Goal: Task Accomplishment & Management: Complete application form

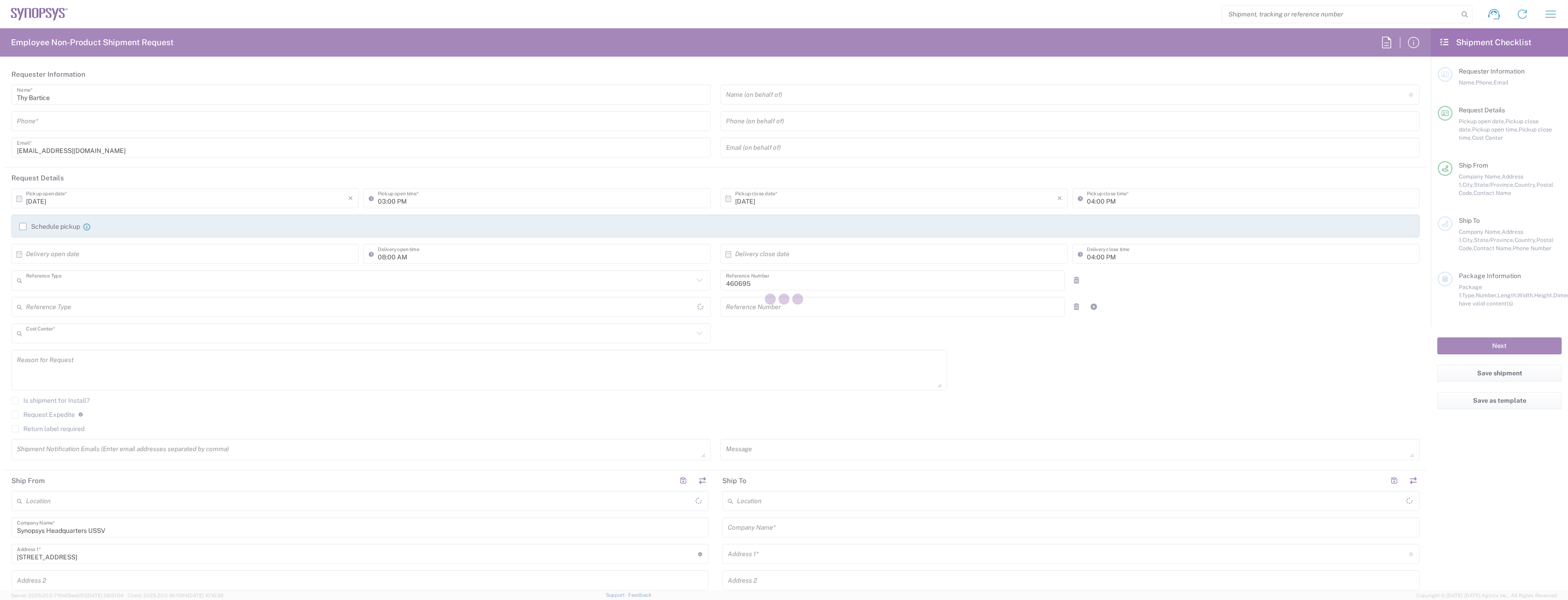
type input "Department"
type input "US01, SDG, M, HAPSOp 460695"
type input "United States"
type input "Delivered at Place"
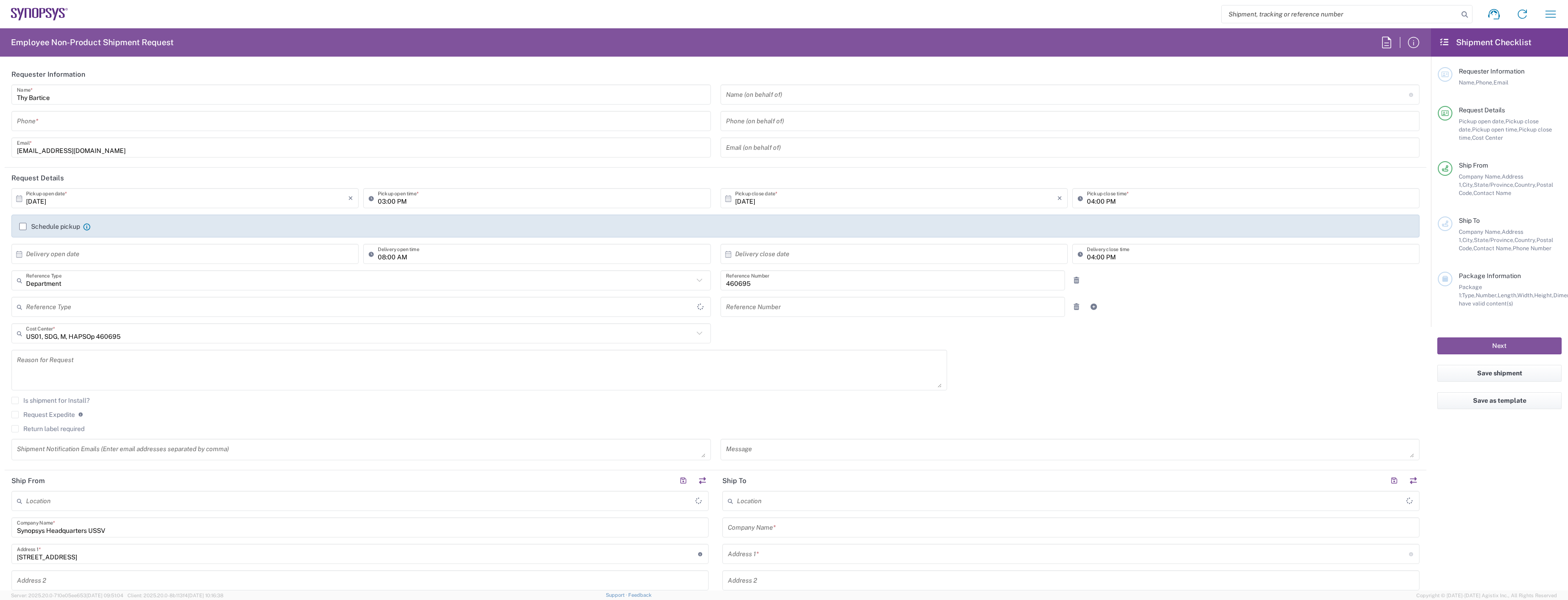
type input "California"
type input "United States"
type input "Headquarters USSV"
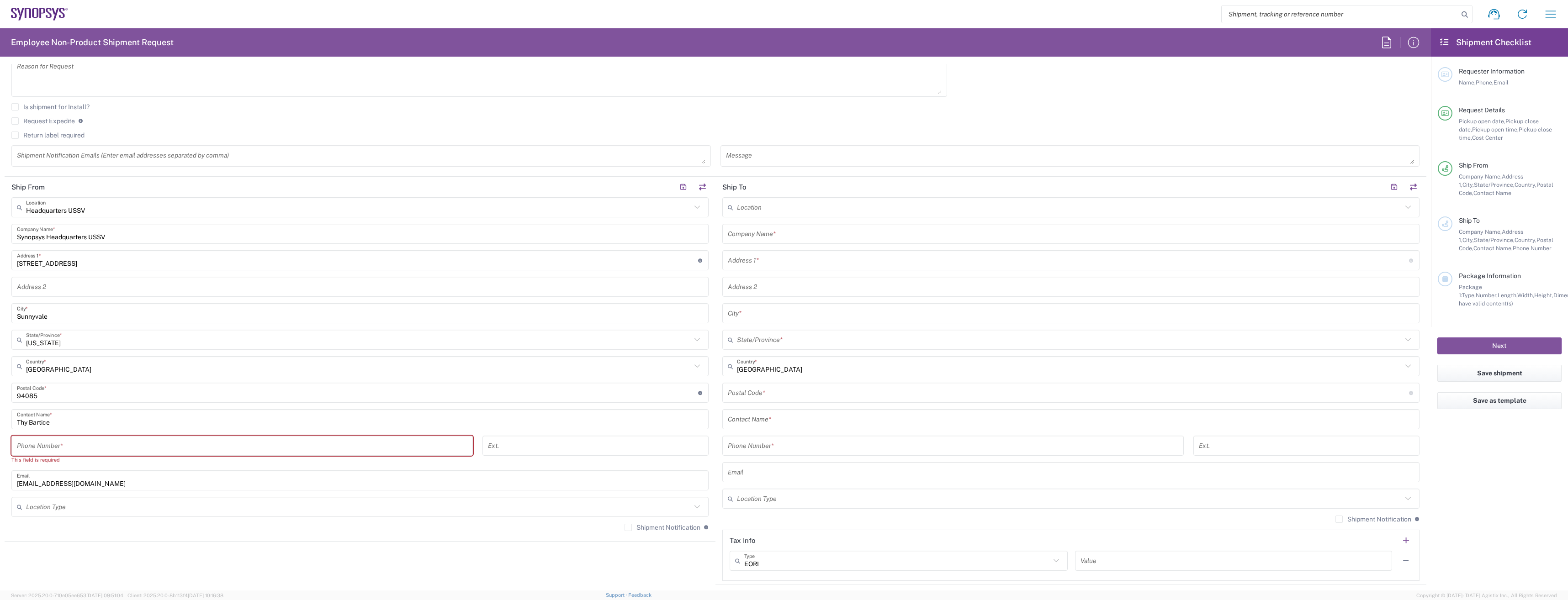
scroll to position [365, 0]
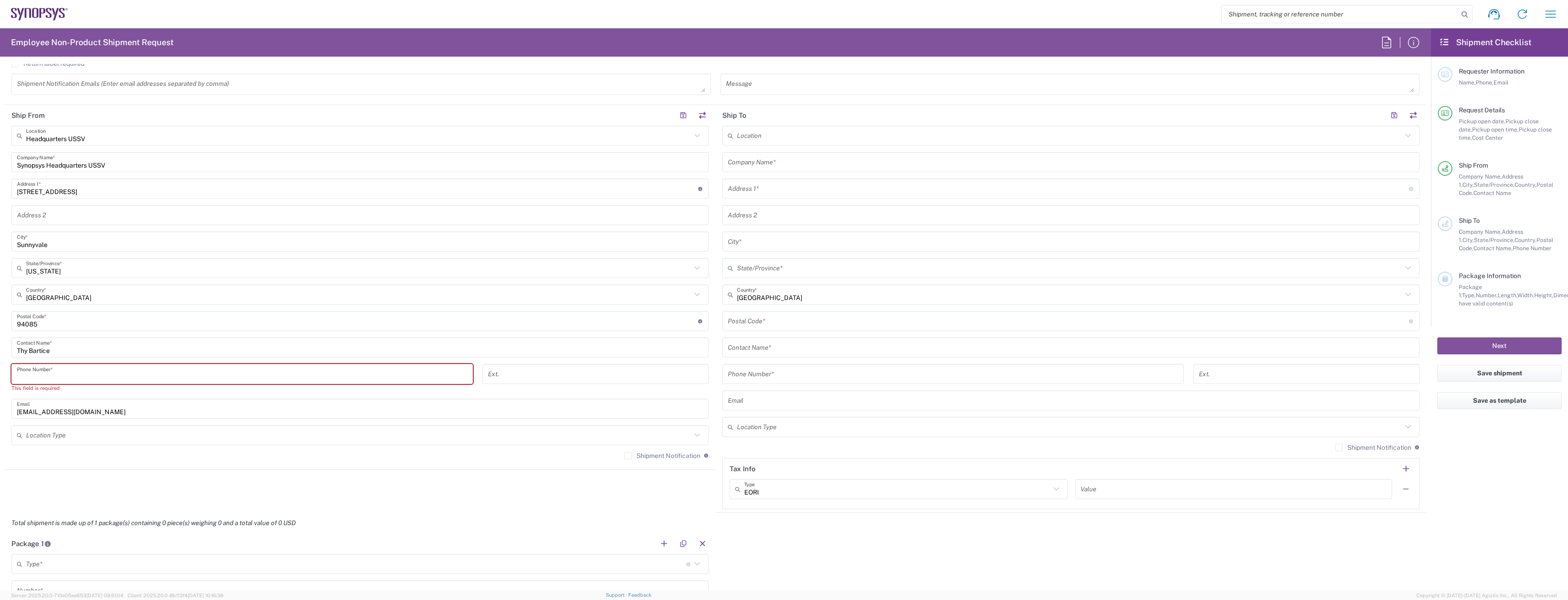
click at [406, 371] on input "tel" at bounding box center [242, 374] width 450 height 16
type input "6692652847"
type input "thybartice@yahoo.com"
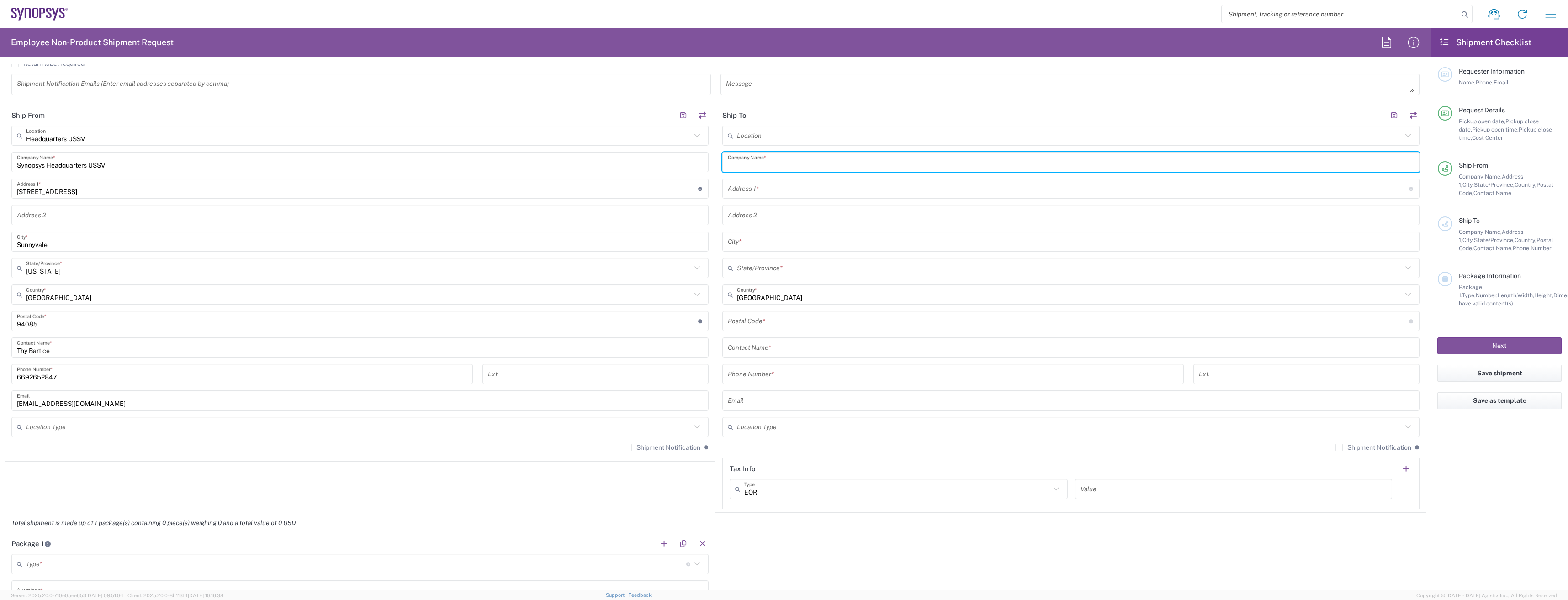
click at [785, 164] on input "text" at bounding box center [1071, 162] width 686 height 16
click at [782, 133] on input "text" at bounding box center [1069, 136] width 665 height 16
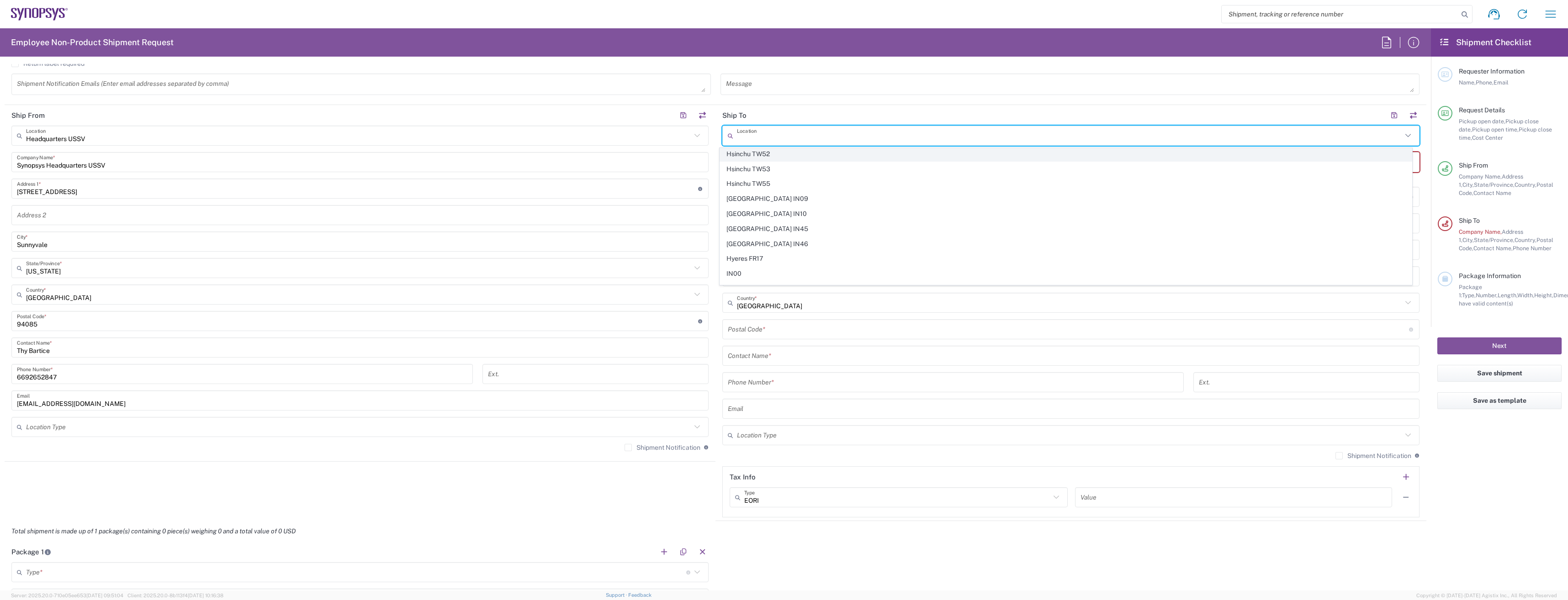
scroll to position [1050, 0]
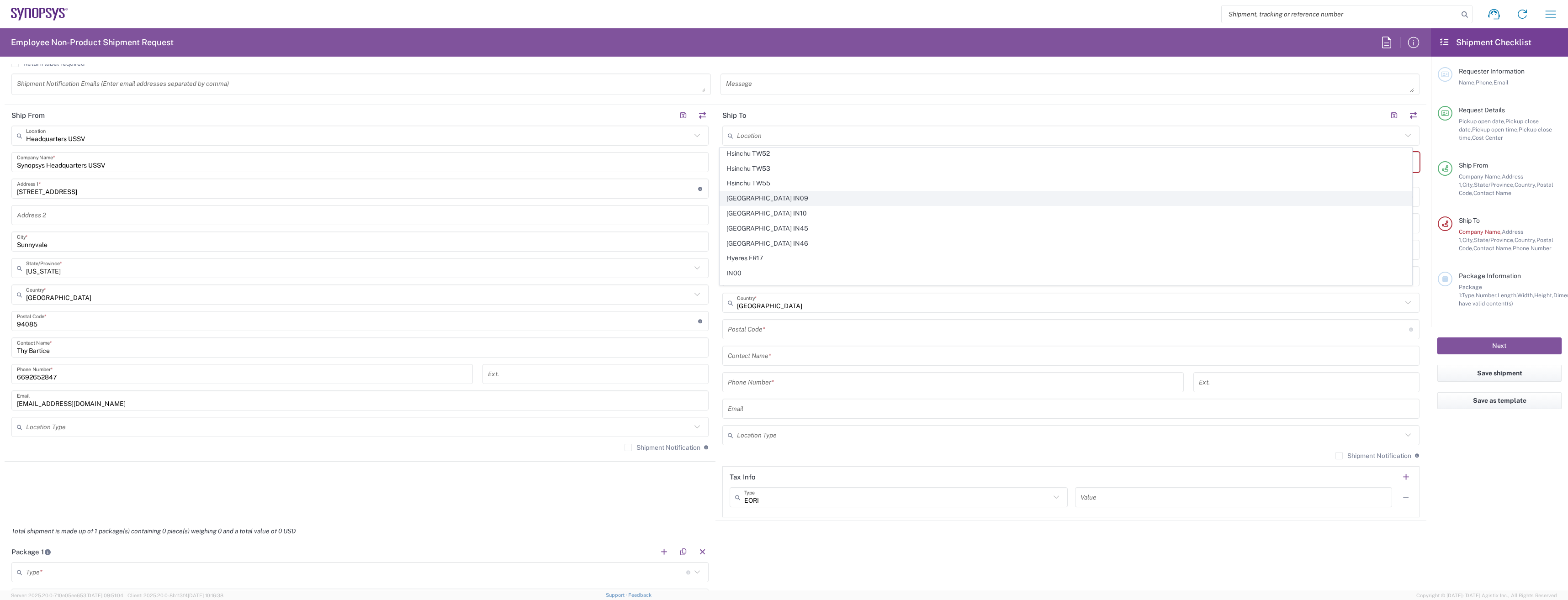
click at [871, 195] on span "Hyderabad IN09" at bounding box center [1066, 198] width 692 height 14
type input "Hyderabad IN09"
type input "Synopsys (India) Pvt Ltd."
type input "GF & 7th Floor Block B & GF DivaSree Omega"
type input "Survey No 13 EE 13/U Kondapur Village"
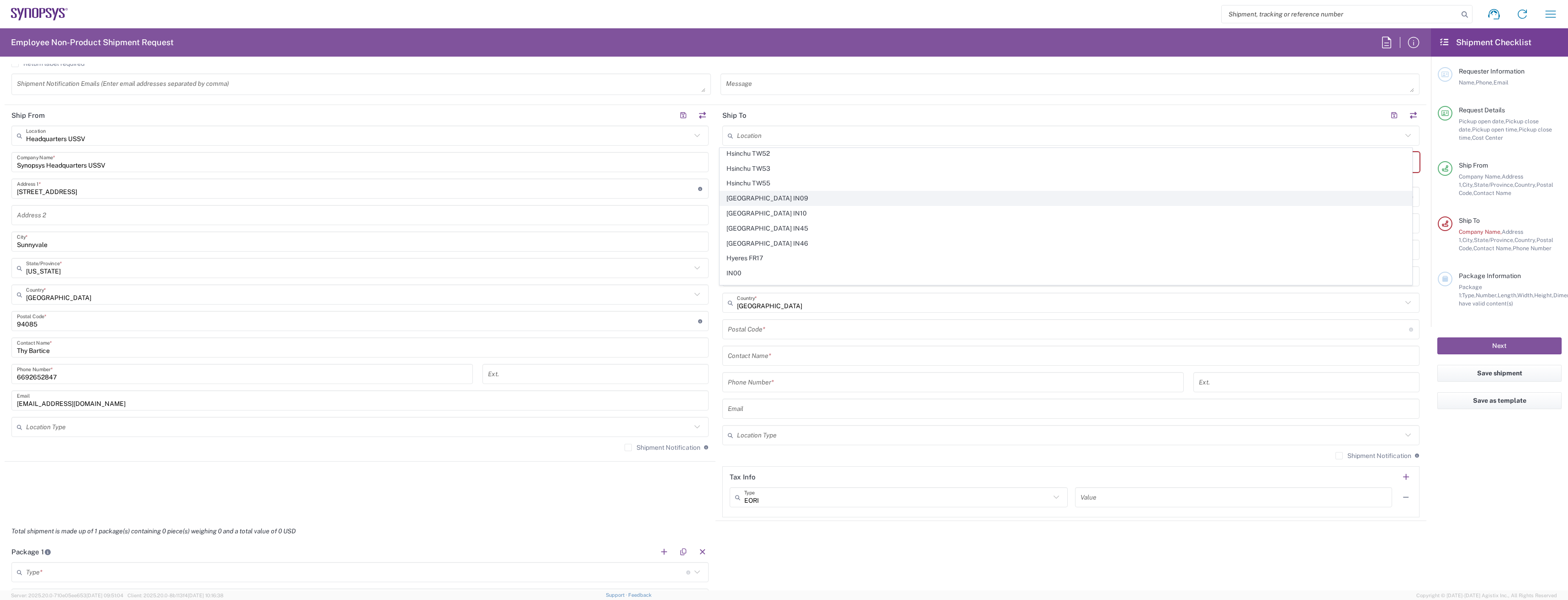
type input "Hyderabad"
type input "India"
type input "500032"
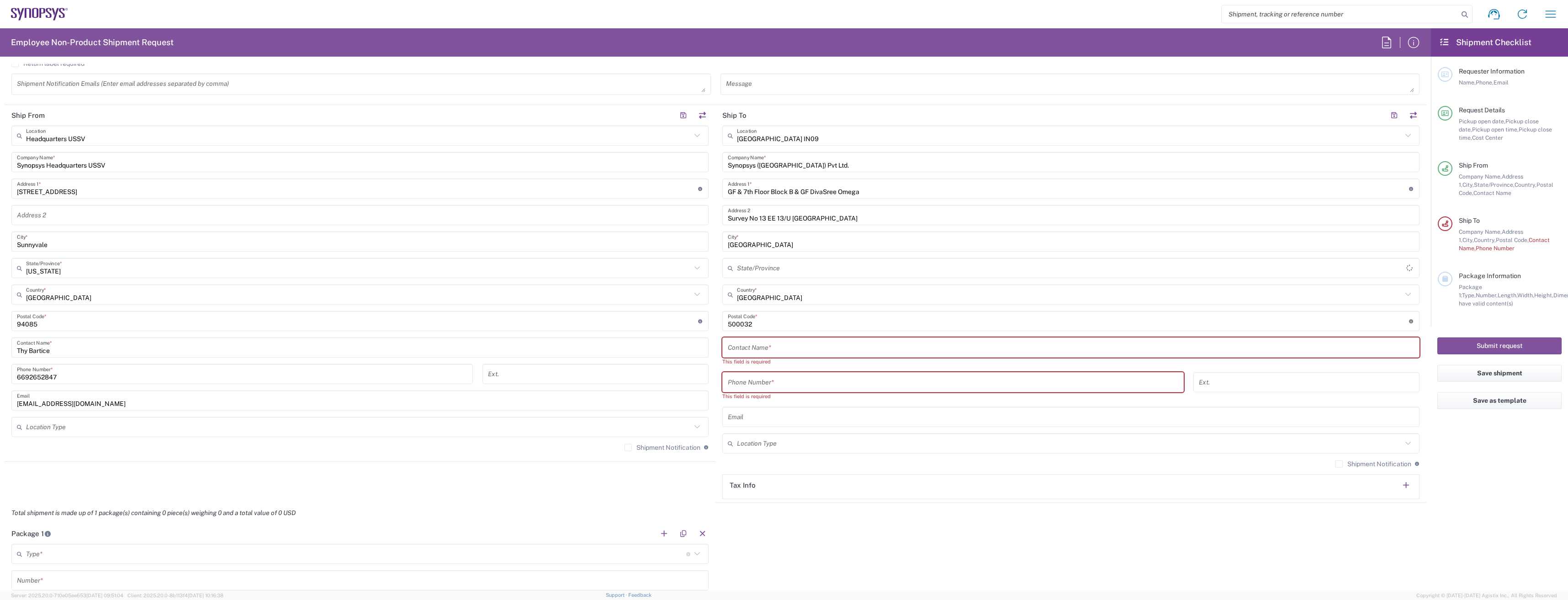
type input "Telangana"
click at [939, 353] on input "text" at bounding box center [1071, 347] width 686 height 16
paste input "Srimannarayana Masimukku"
type input "Srimannarayana Masimukku"
click at [780, 377] on input "tel" at bounding box center [953, 374] width 450 height 16
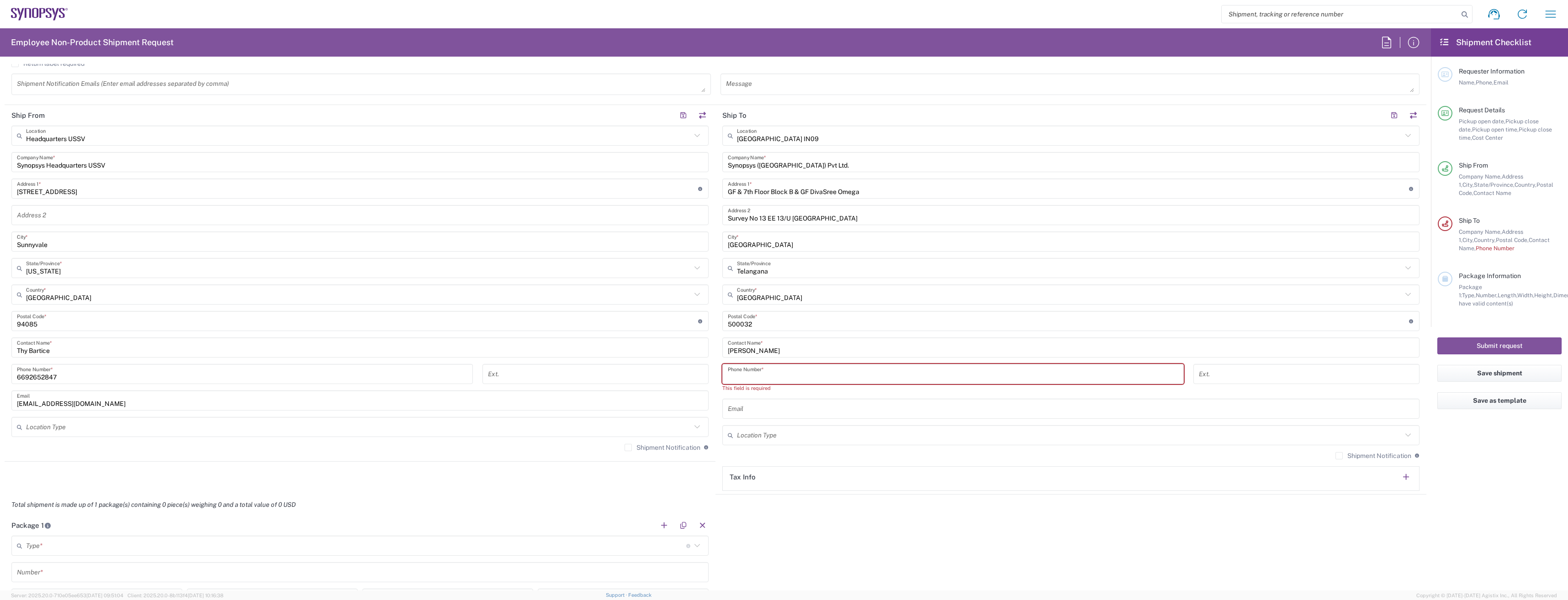
paste input "Srimannarayana Masimukku"
type input "Srimannarayana Masimukku"
drag, startPoint x: 829, startPoint y: 374, endPoint x: 662, endPoint y: 366, distance: 167.2
click at [662, 366] on div "Ship From Headquarters USSV Location Headquarters USSV Aachen DE04 Agrate Brian…" at bounding box center [716, 300] width 1422 height 389
click at [781, 377] on input "tel" at bounding box center [953, 374] width 450 height 16
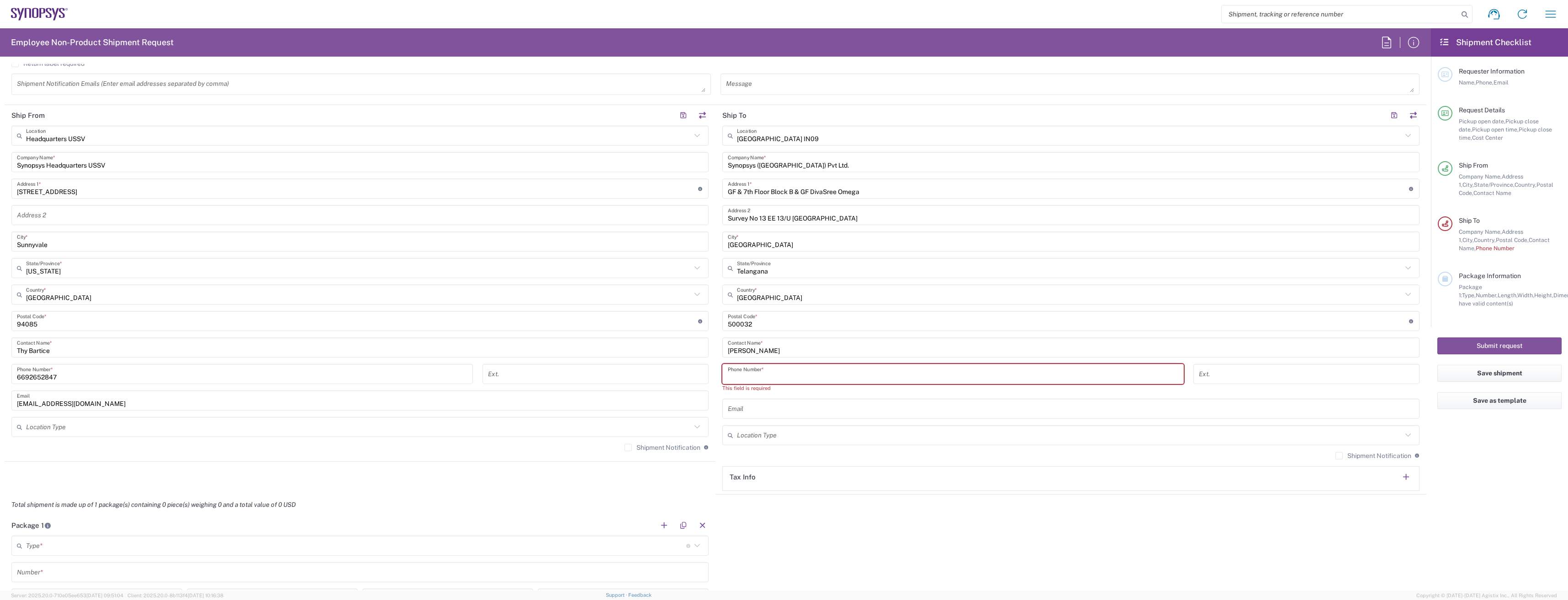
paste input "+91.990.891.6501"
type input "+91.990.891.6501"
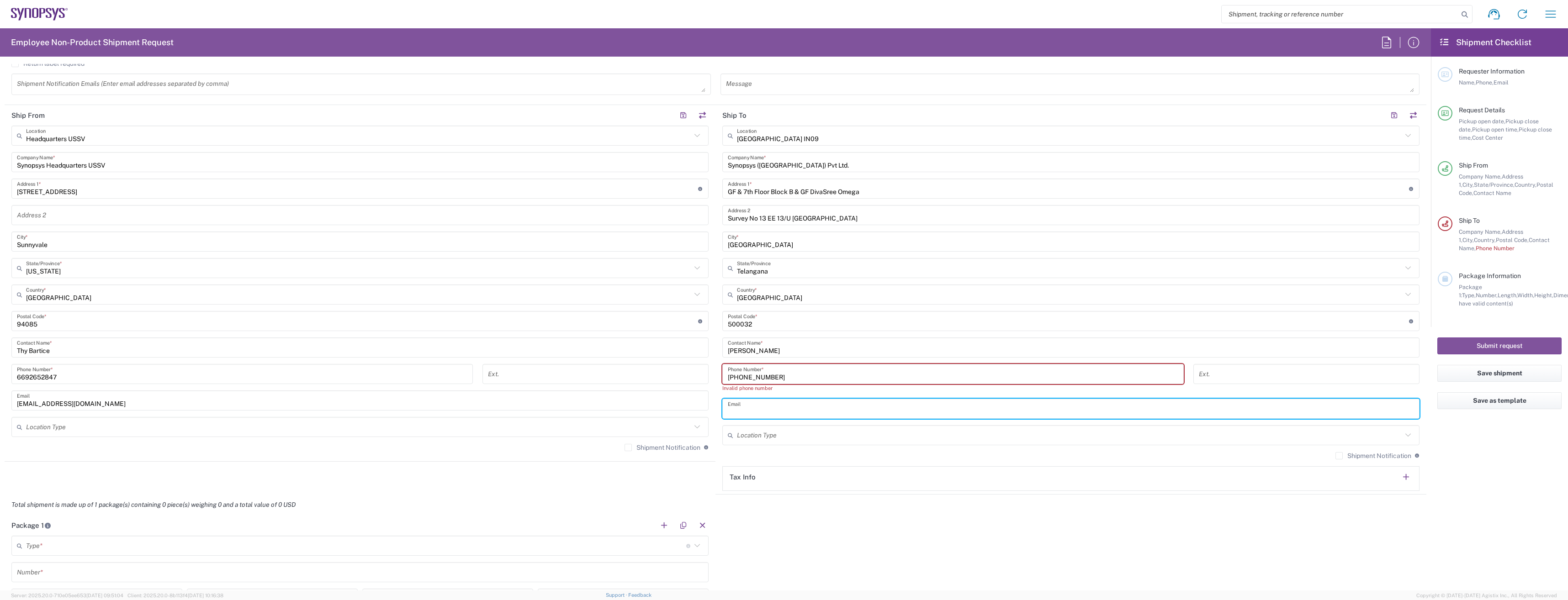
click at [798, 411] on input "text" at bounding box center [1071, 409] width 686 height 16
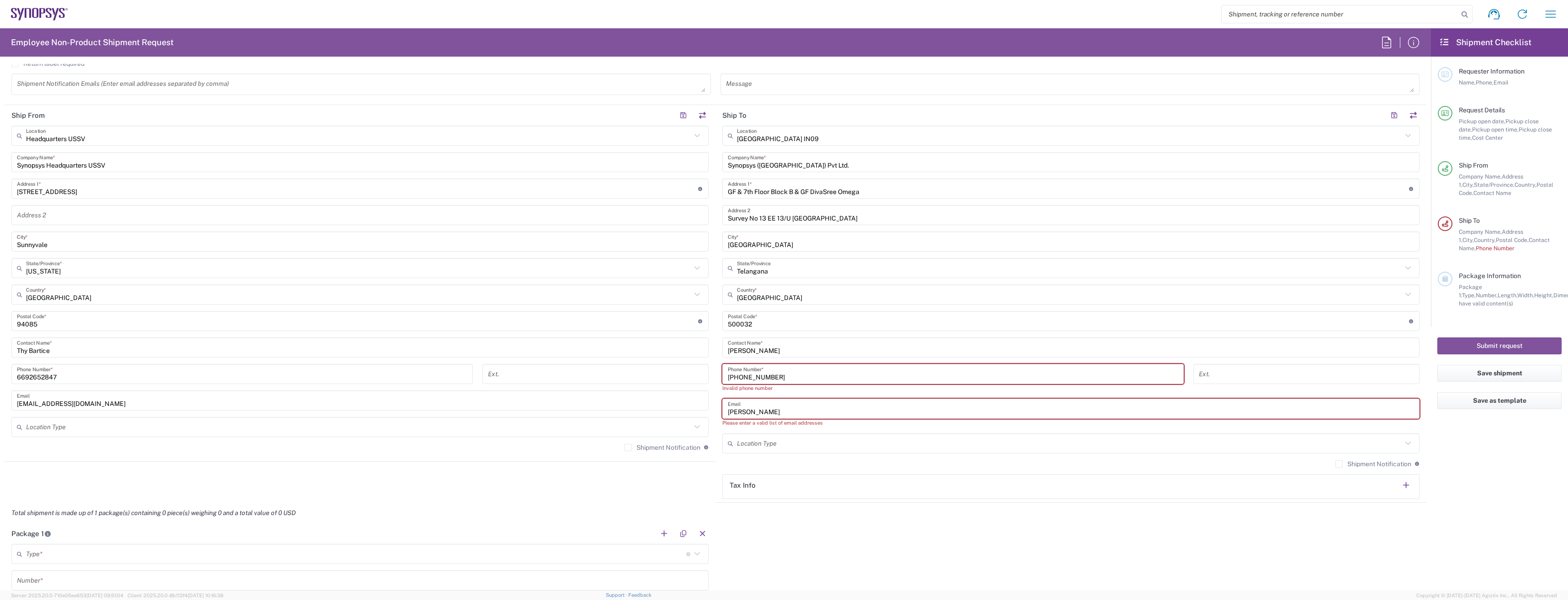
drag, startPoint x: 768, startPoint y: 410, endPoint x: 677, endPoint y: 411, distance: 91.0
click at [677, 411] on div "Ship From Headquarters USSV Location Headquarters USSV Aachen DE04 Agrate Brian…" at bounding box center [716, 304] width 1422 height 398
paste input "masi@synopsys.com"
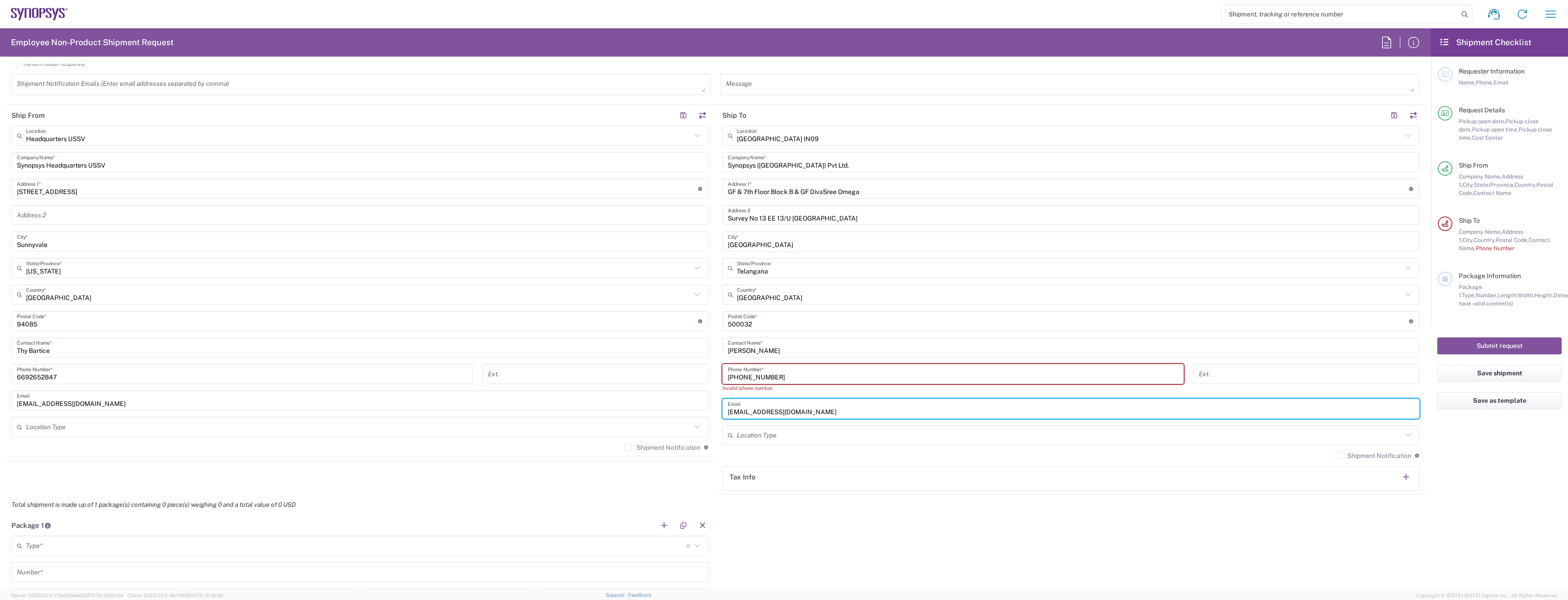
type input "masi@synopsys.com"
click at [838, 455] on div "Shipment Notification If checked, a shipment notification email will be sent to…" at bounding box center [1071, 459] width 697 height 15
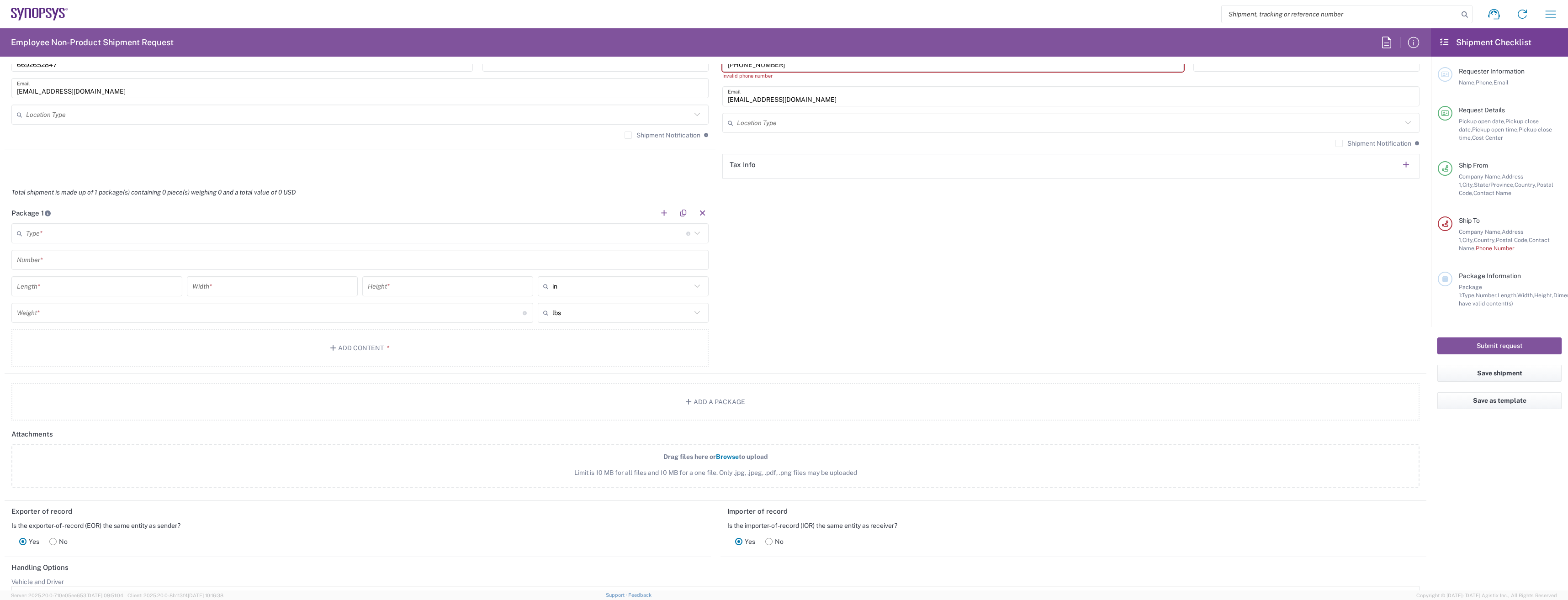
scroll to position [685, 0]
click at [118, 228] on input "text" at bounding box center [356, 226] width 660 height 16
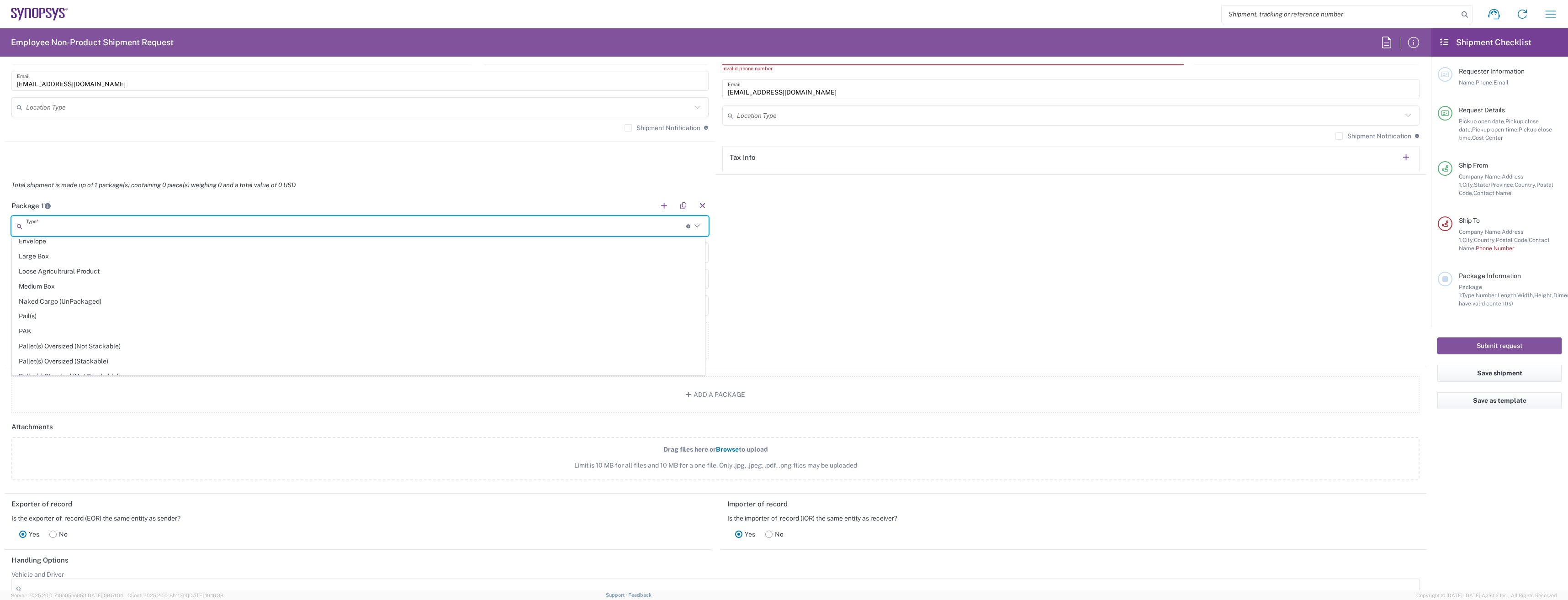
scroll to position [432, 0]
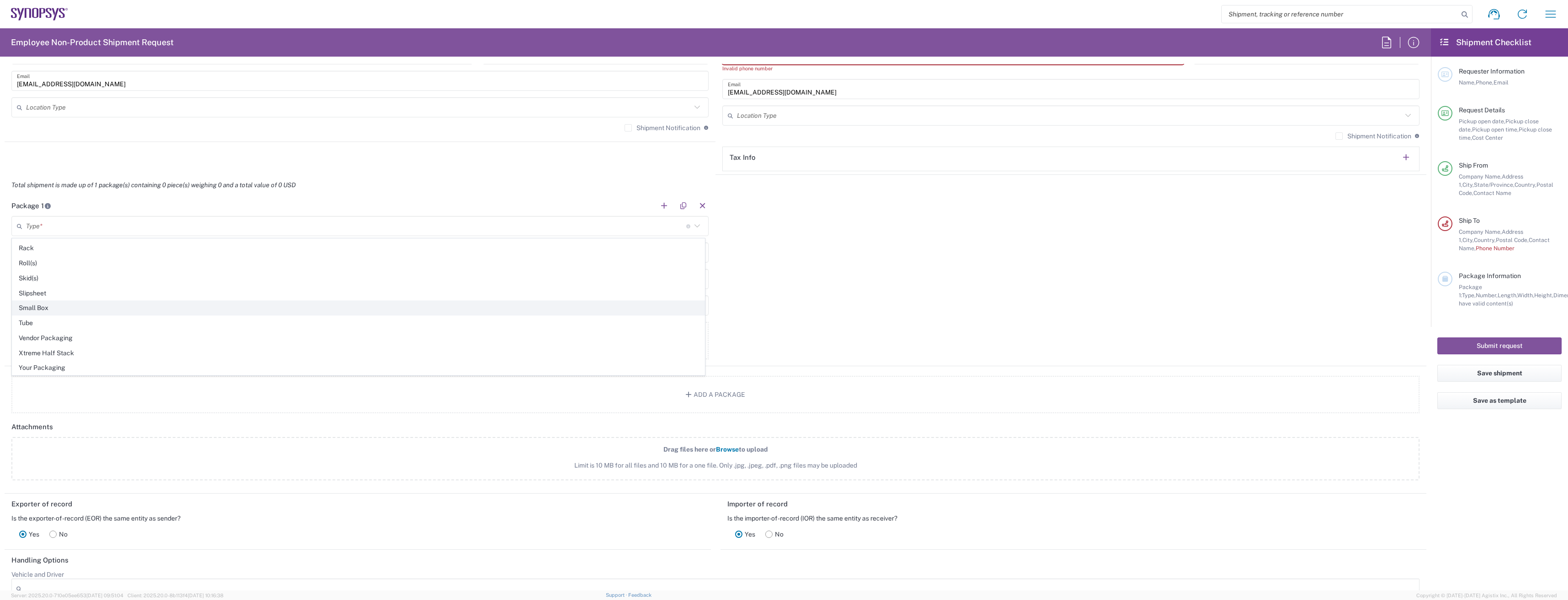
click at [105, 308] on span "Small Box" at bounding box center [358, 308] width 692 height 14
type input "Small Box"
type input "12.25"
type input "11"
type input "1.5"
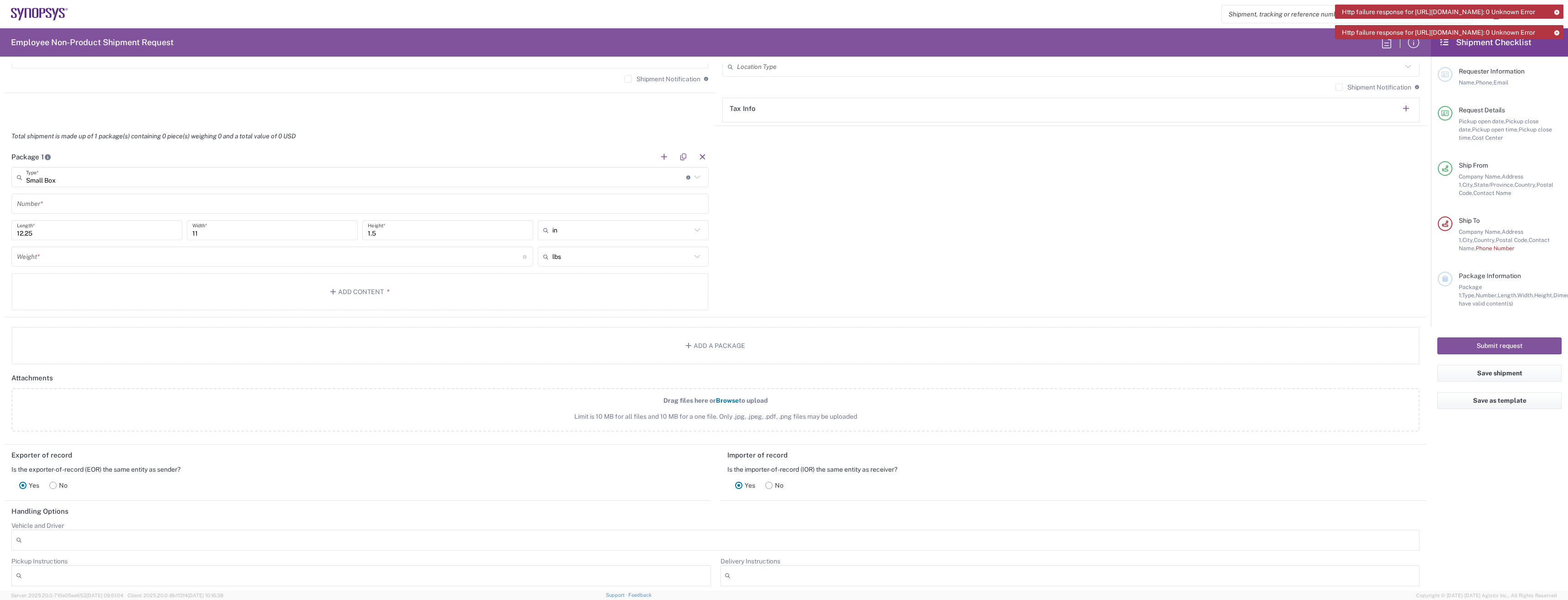
scroll to position [685, 0]
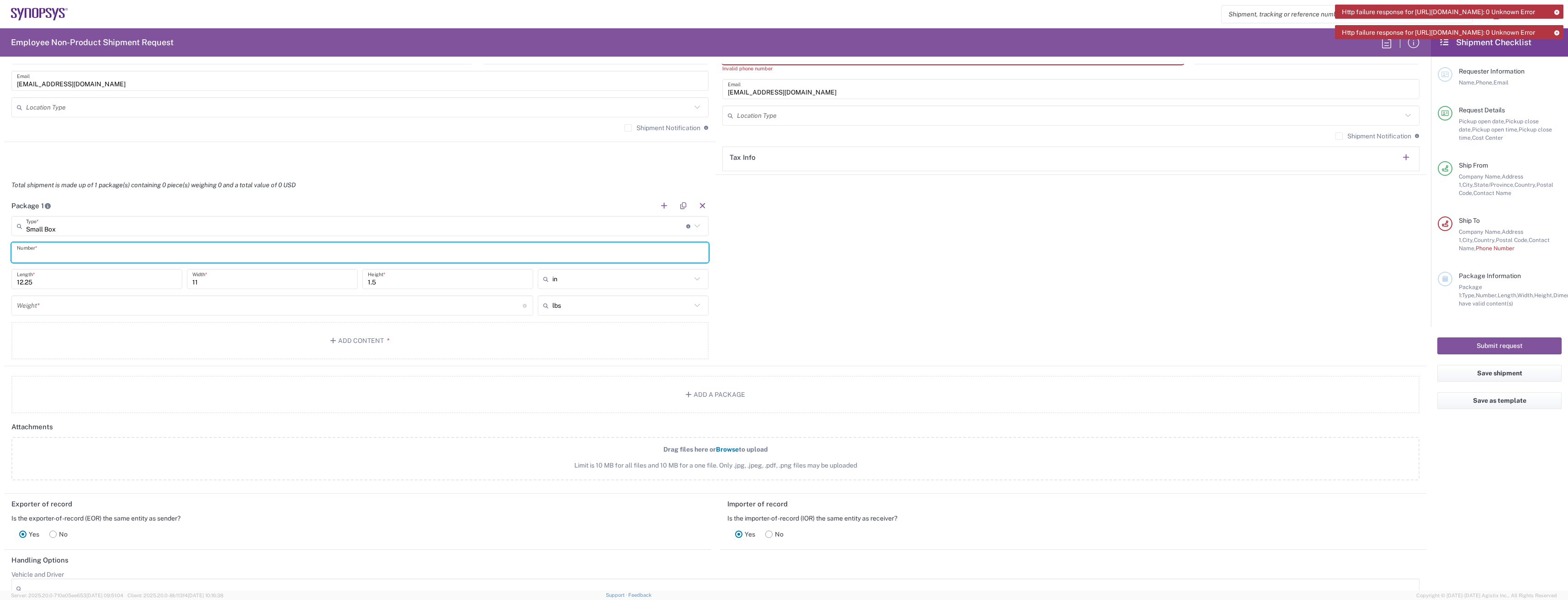
click at [203, 252] on input "text" at bounding box center [360, 253] width 686 height 16
type input "2"
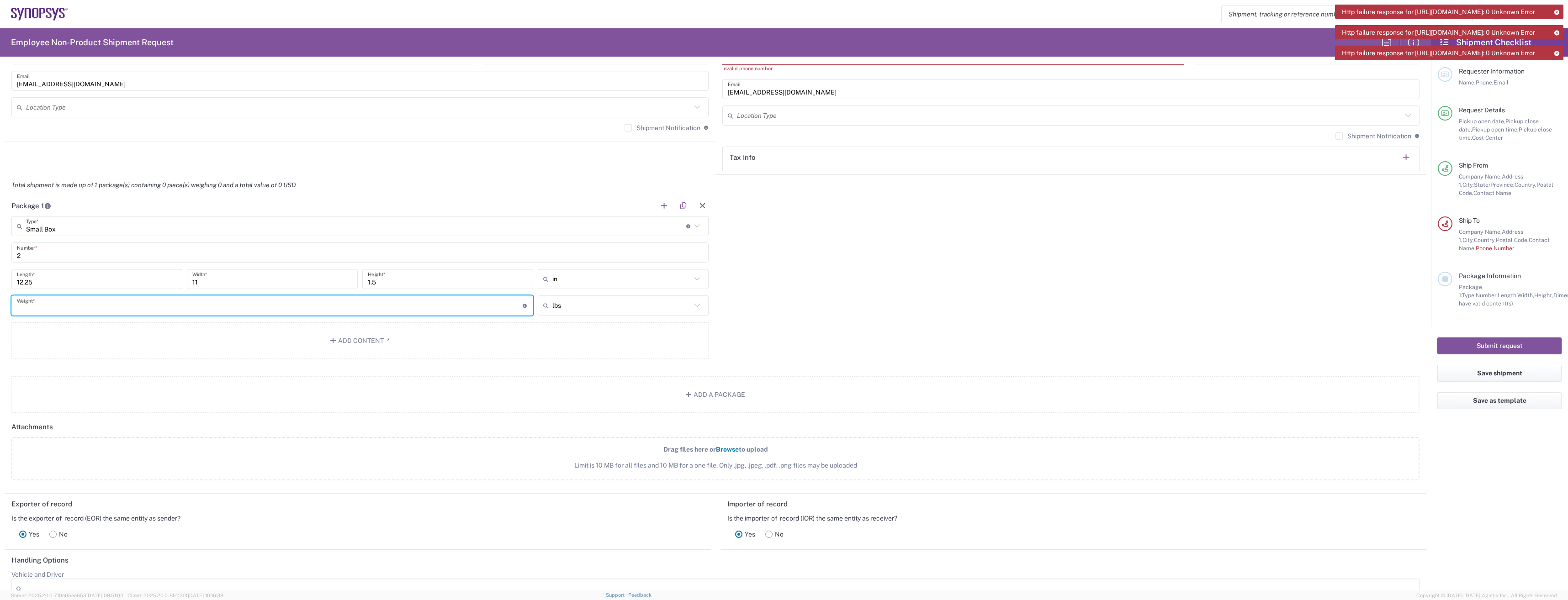
click at [138, 310] on input "number" at bounding box center [270, 305] width 506 height 16
type input "1"
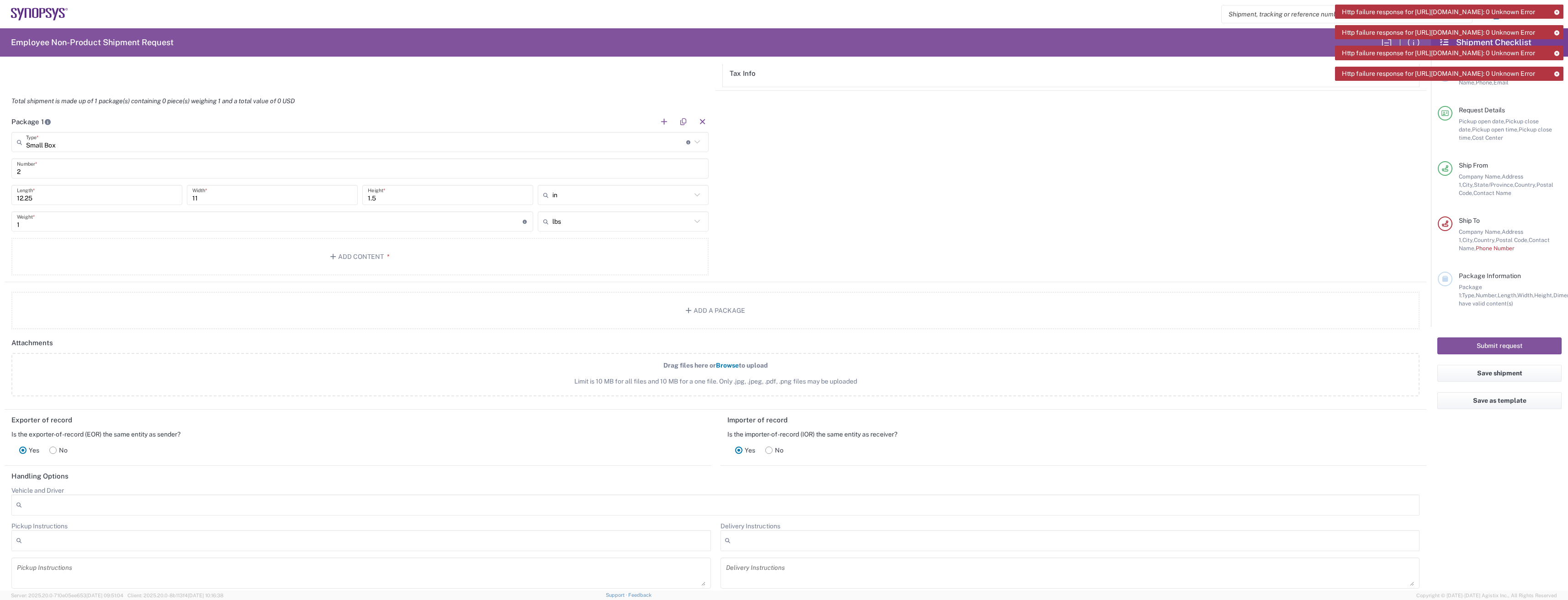
scroll to position [776, 0]
click at [78, 186] on input "12.25" at bounding box center [97, 188] width 160 height 16
drag, startPoint x: 78, startPoint y: 186, endPoint x: -2, endPoint y: 189, distance: 80.1
click at [0, 189] on html "Http failure response for https://app.agistix.com/fs/api/dictionary/package-typ…" at bounding box center [784, 300] width 1568 height 600
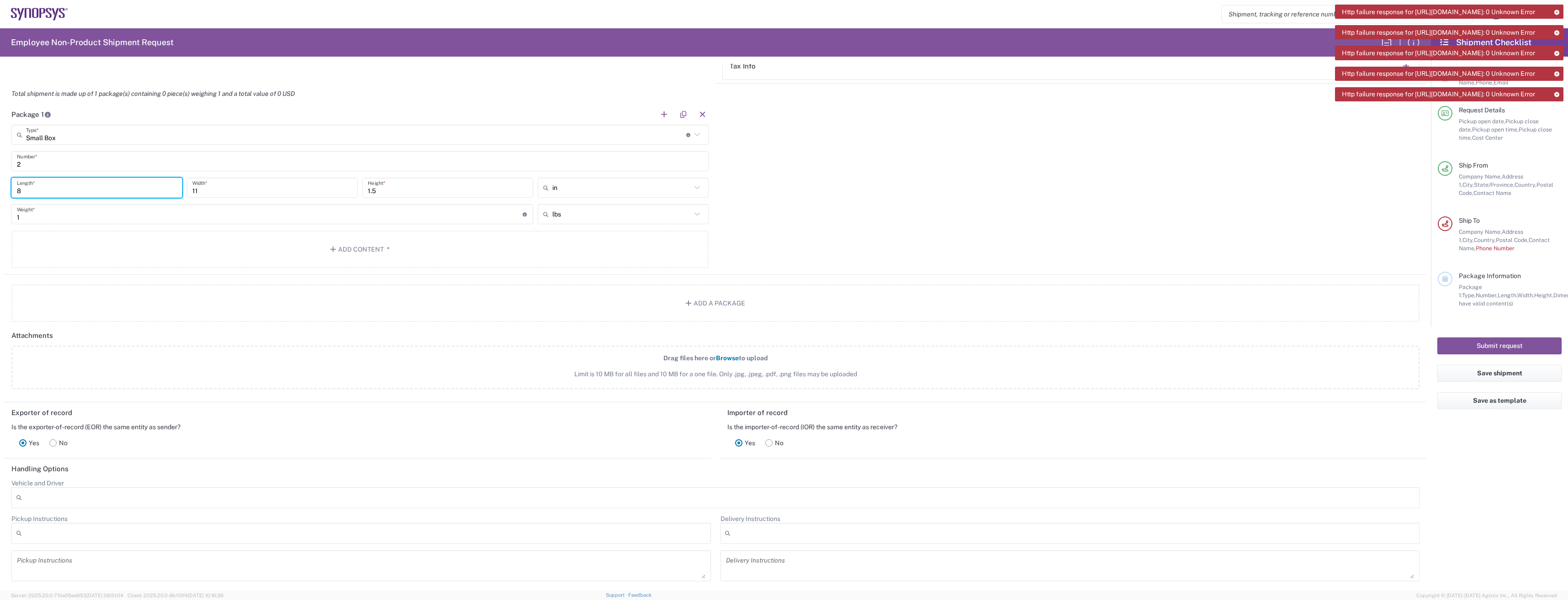
type input "8"
click at [47, 190] on input "8" at bounding box center [97, 188] width 160 height 16
drag, startPoint x: 211, startPoint y: 187, endPoint x: 175, endPoint y: 183, distance: 36.2
click at [175, 183] on div "8 Length * 11 Width * 1.5 Height * in in cm ft" at bounding box center [360, 191] width 702 height 27
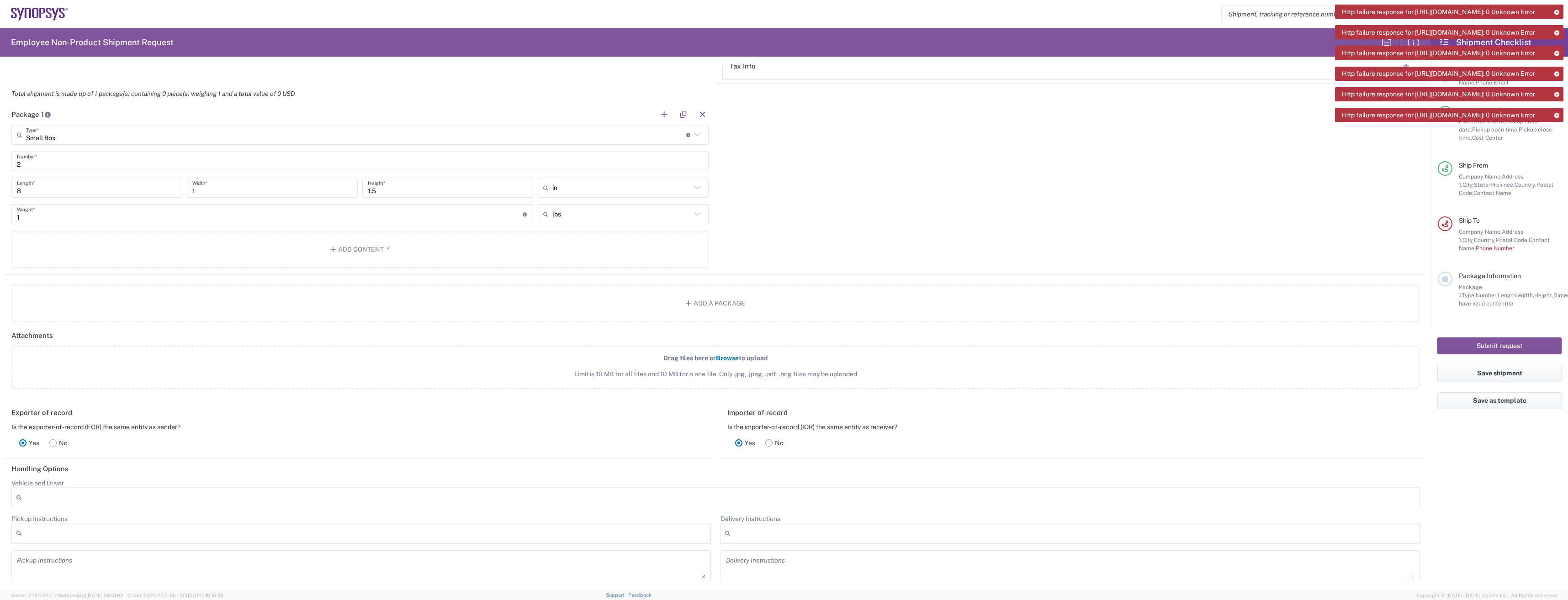
click at [245, 190] on input "1" at bounding box center [272, 188] width 160 height 16
drag, startPoint x: 240, startPoint y: 193, endPoint x: 97, endPoint y: 195, distance: 143.0
click at [97, 195] on div "8 Length * 1 Width * 1.5 Height * in in cm ft" at bounding box center [360, 191] width 702 height 27
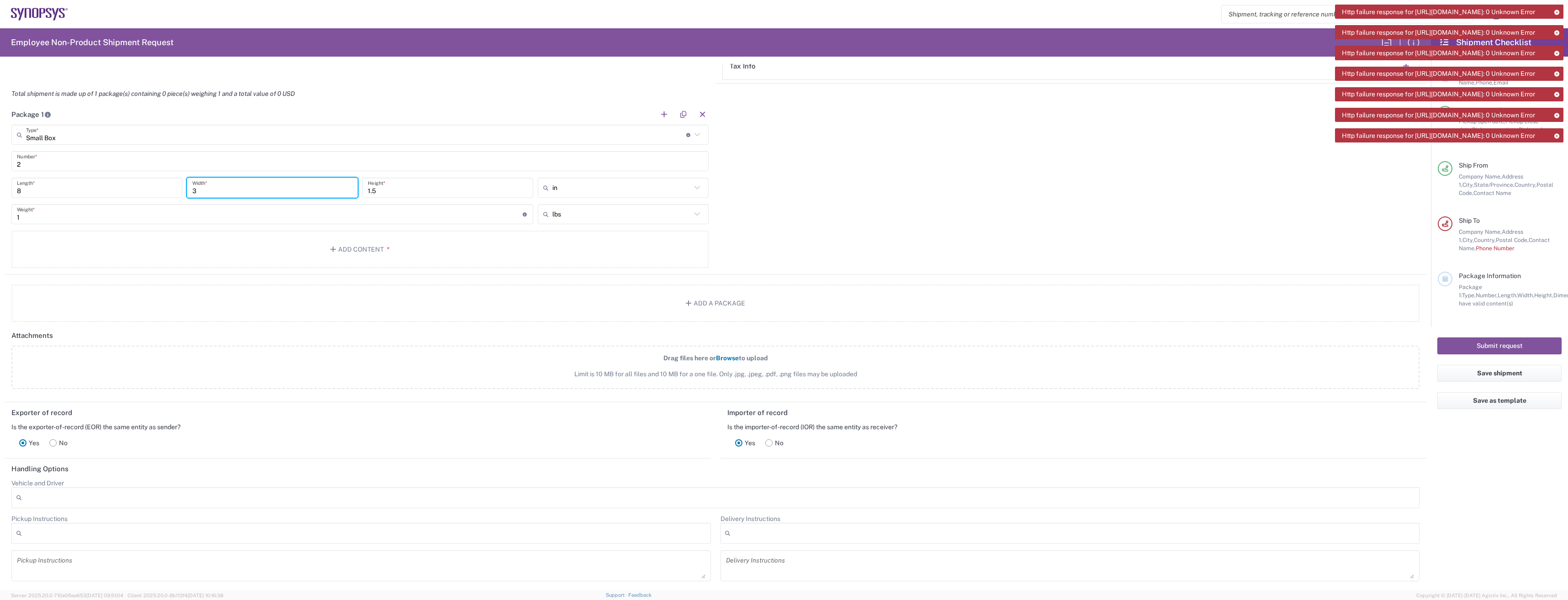
type input "3"
click at [304, 187] on input "3" at bounding box center [272, 188] width 160 height 16
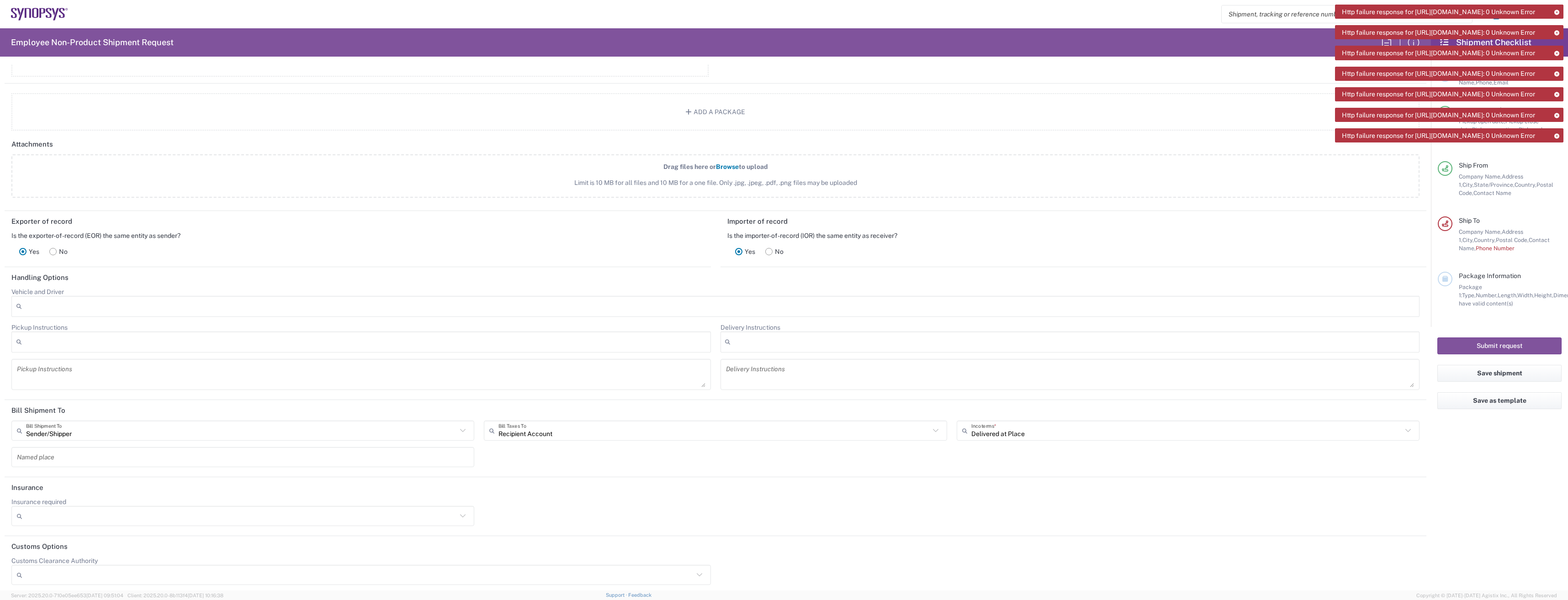
scroll to position [972, 0]
click at [1499, 346] on button "Submit request" at bounding box center [1499, 346] width 124 height 17
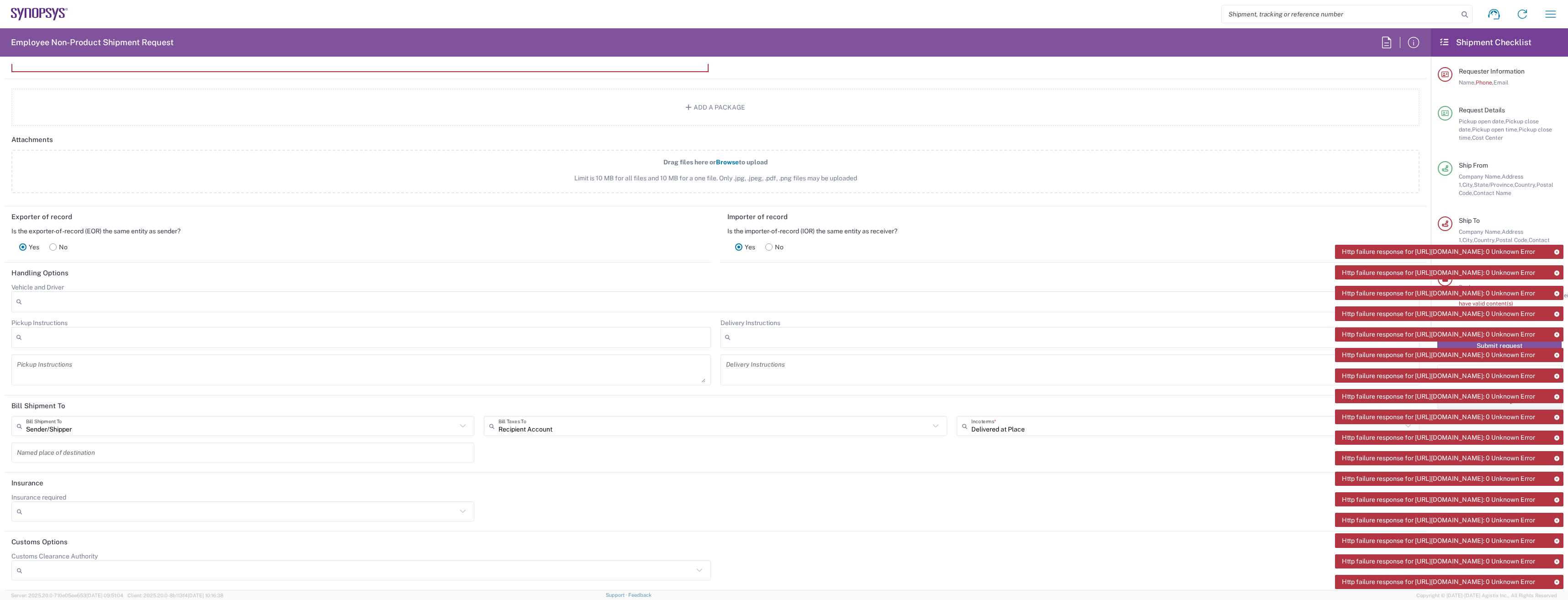
click at [1557, 270] on icon at bounding box center [1556, 273] width 7 height 5
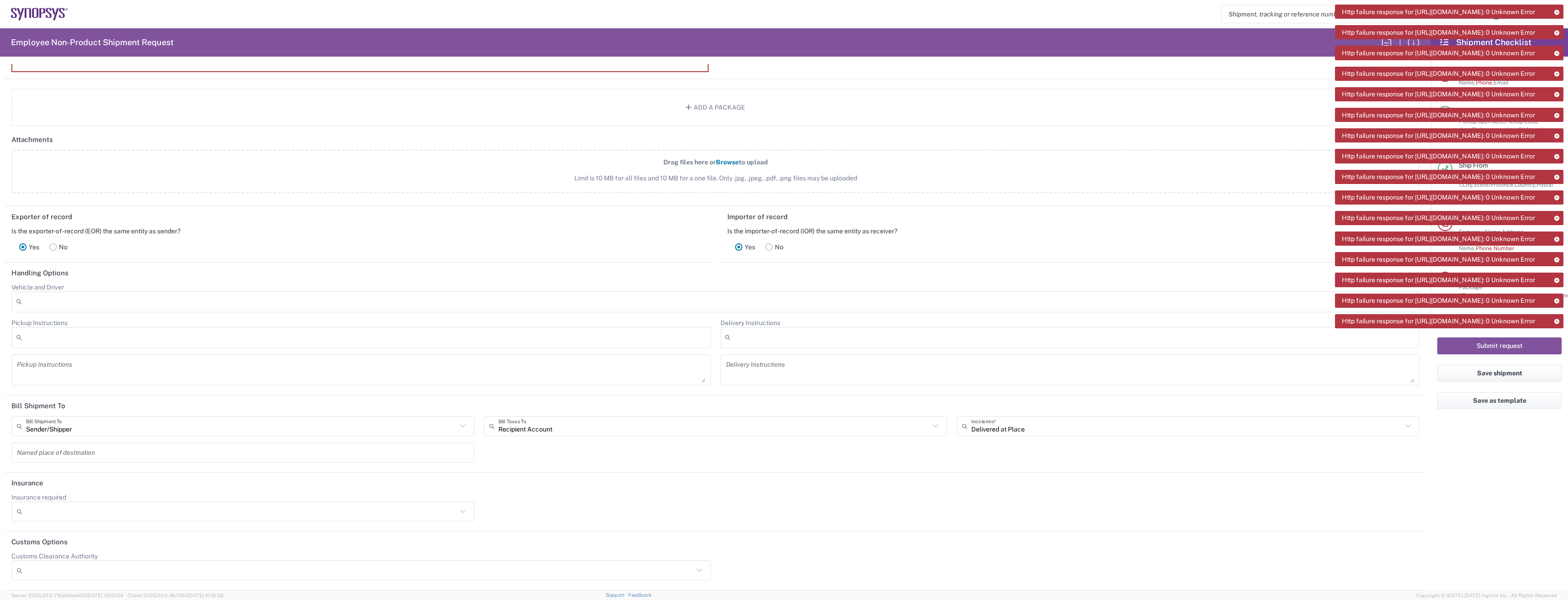
click at [1555, 10] on icon at bounding box center [1556, 12] width 7 height 5
click at [1556, 10] on icon at bounding box center [1556, 12] width 7 height 5
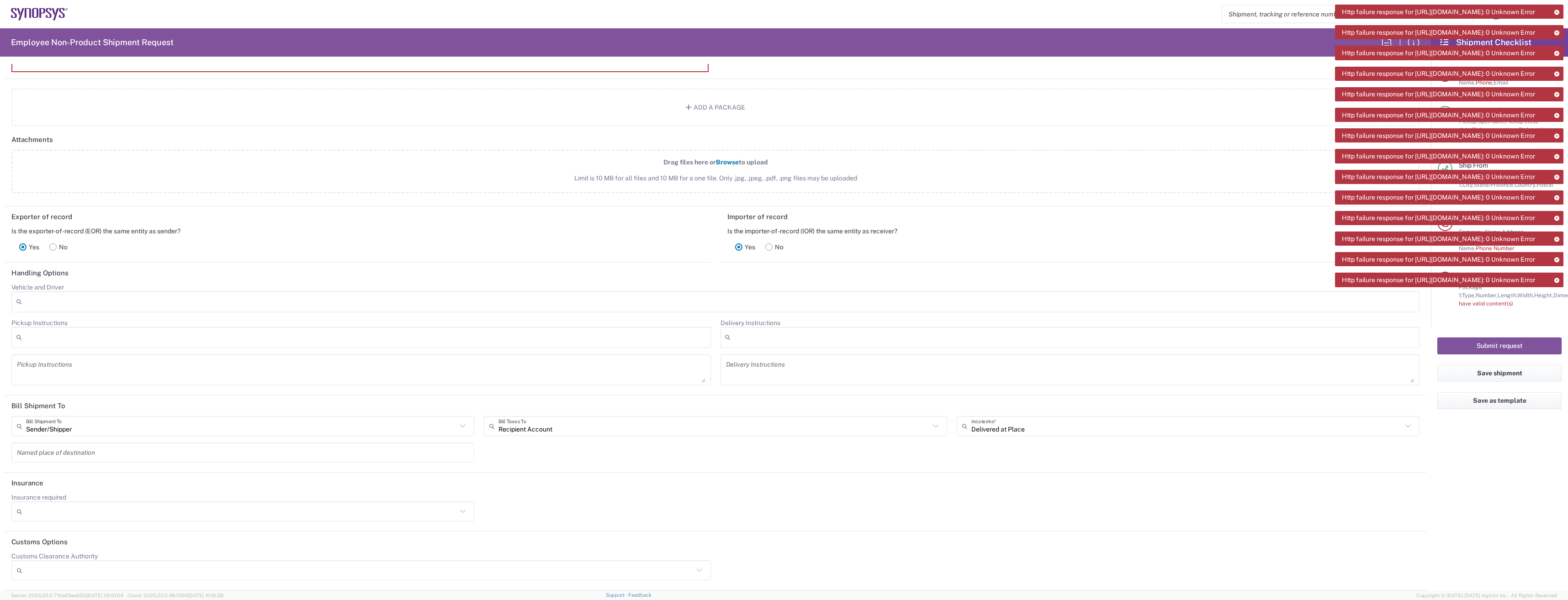
click at [1556, 10] on icon at bounding box center [1556, 12] width 7 height 5
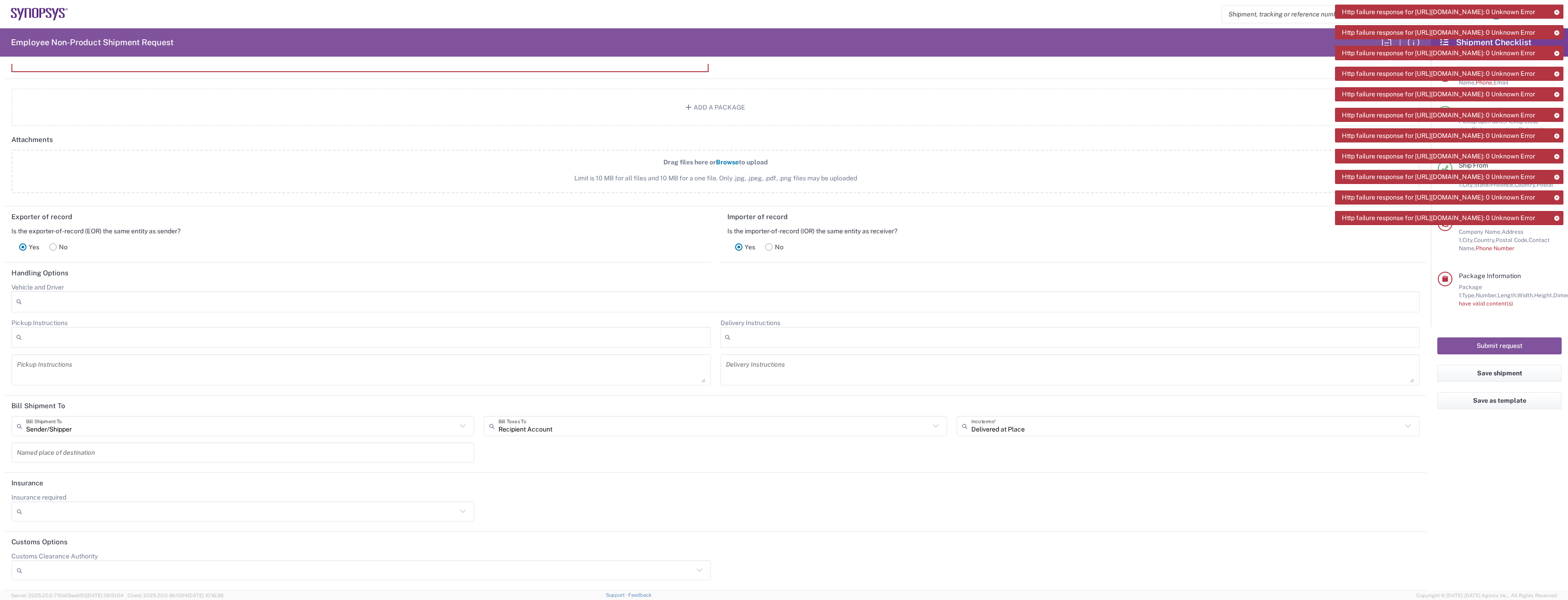
click at [1556, 10] on icon at bounding box center [1556, 12] width 7 height 5
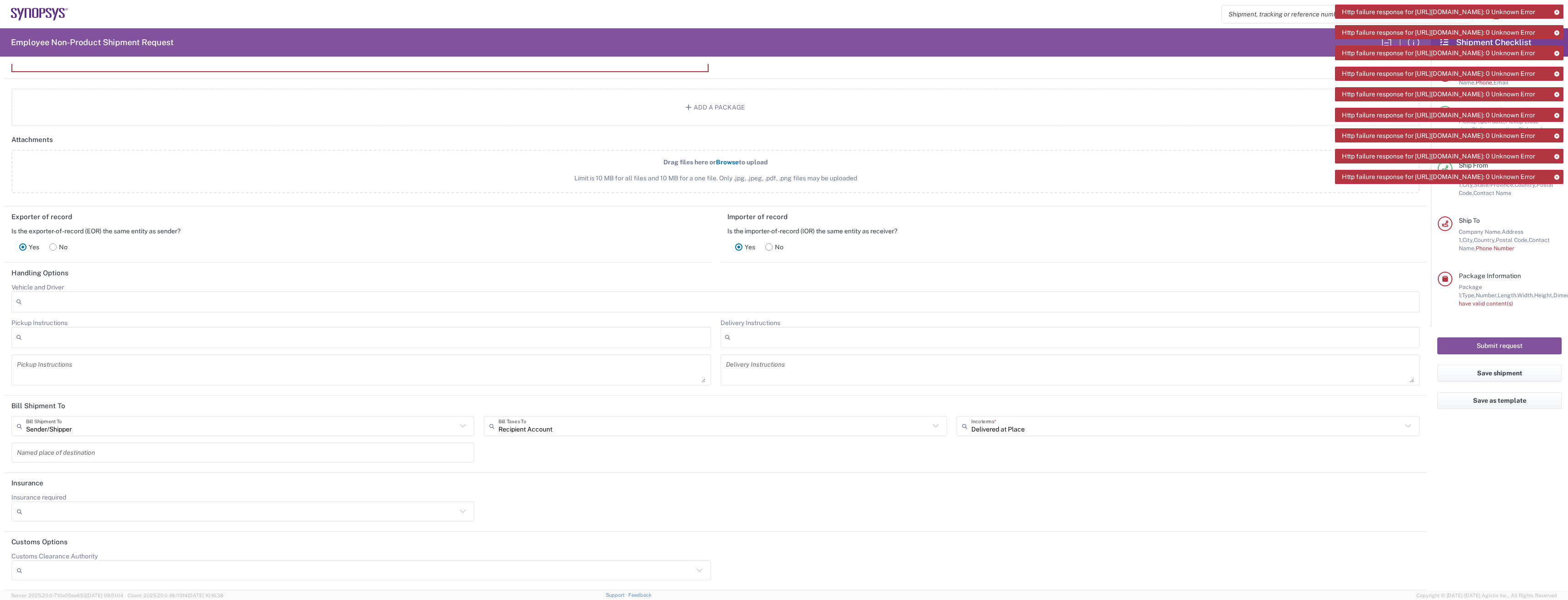
click at [1556, 10] on icon at bounding box center [1556, 12] width 7 height 5
click at [1556, 30] on icon at bounding box center [1556, 33] width 7 height 5
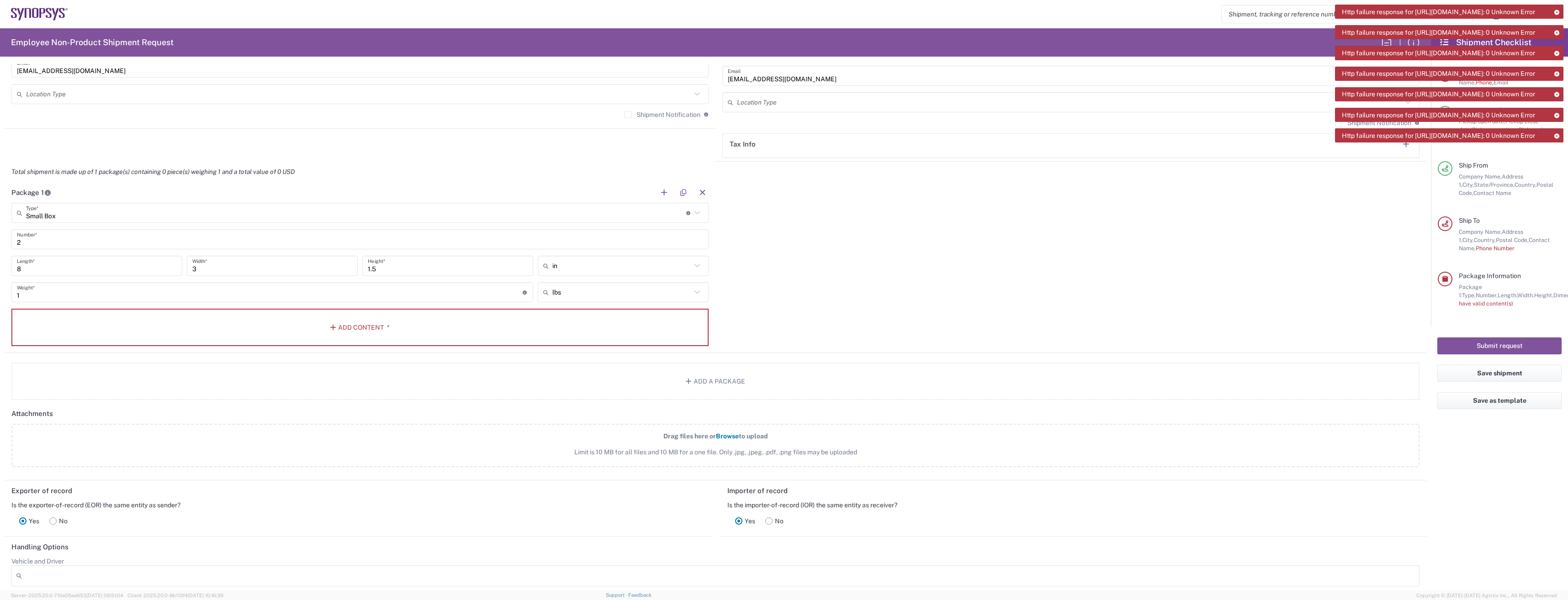
scroll to position [615, 0]
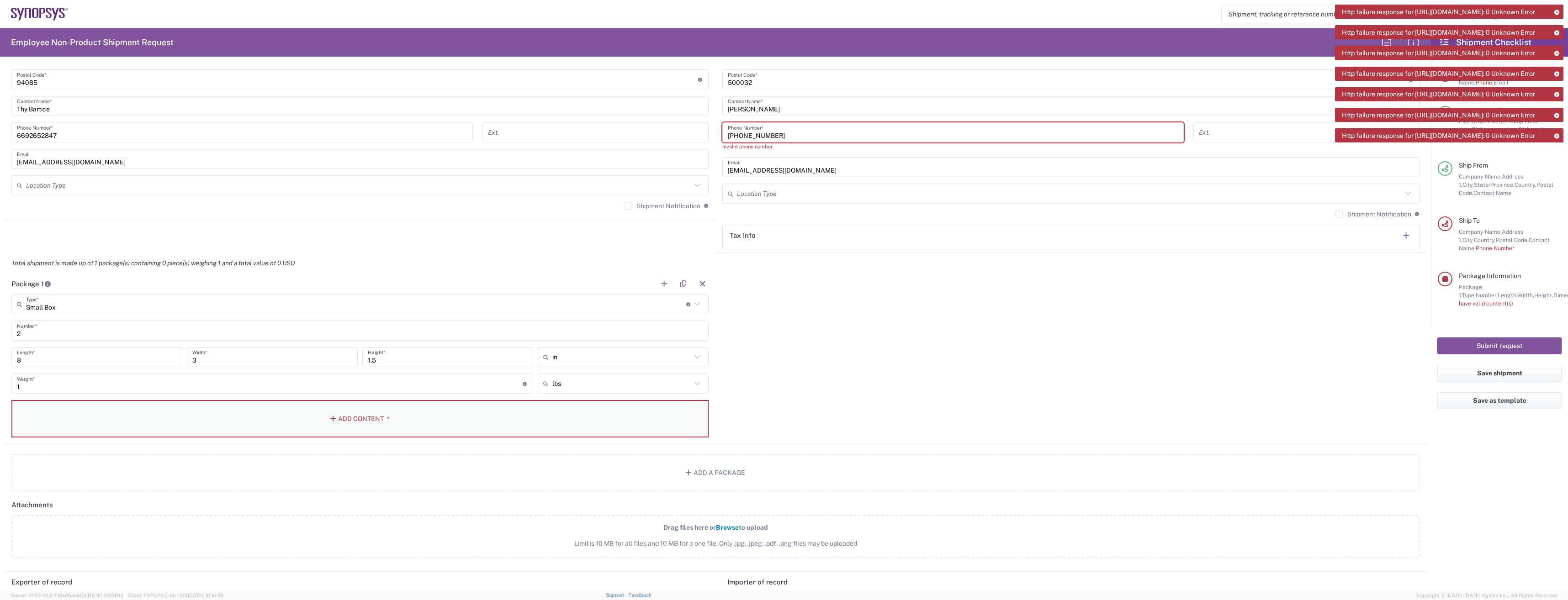
click at [359, 415] on button "Add Content *" at bounding box center [360, 419] width 697 height 38
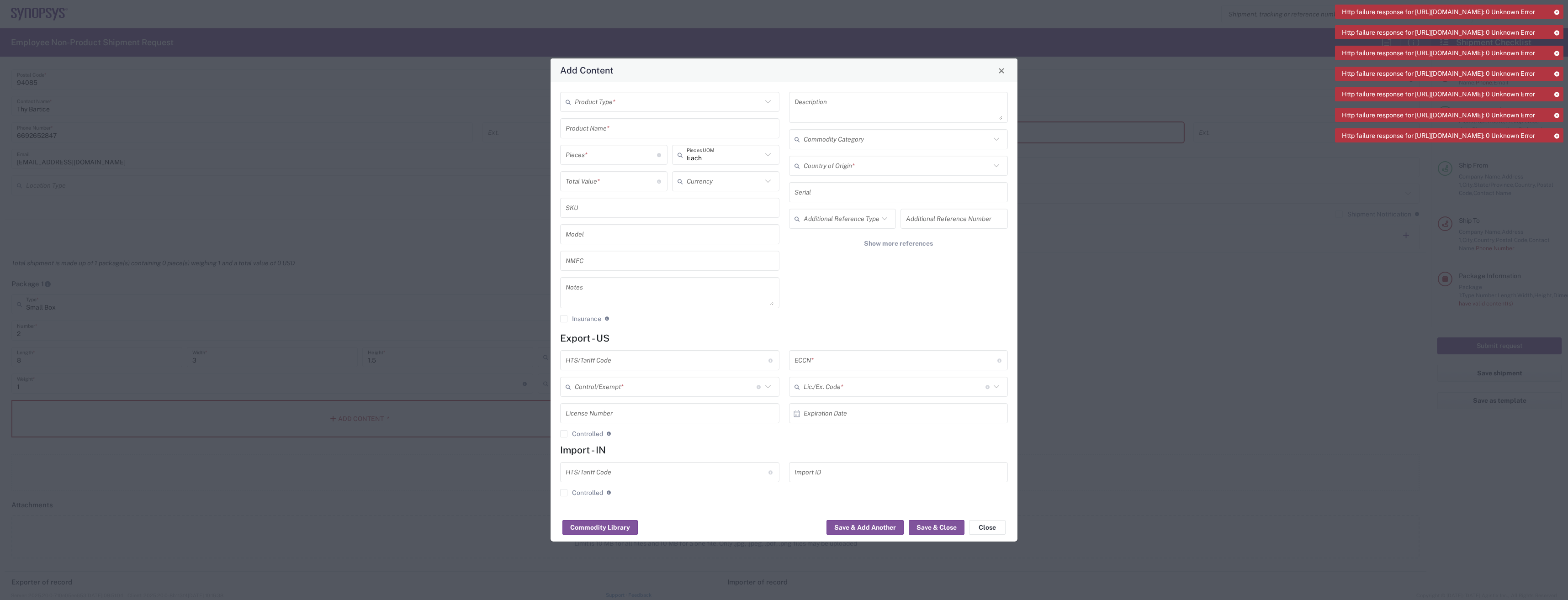
click at [648, 99] on input "text" at bounding box center [668, 102] width 187 height 16
click at [624, 140] on span "General Commodity" at bounding box center [670, 136] width 217 height 14
type input "General Commodity"
click at [832, 105] on input "text" at bounding box center [897, 102] width 187 height 16
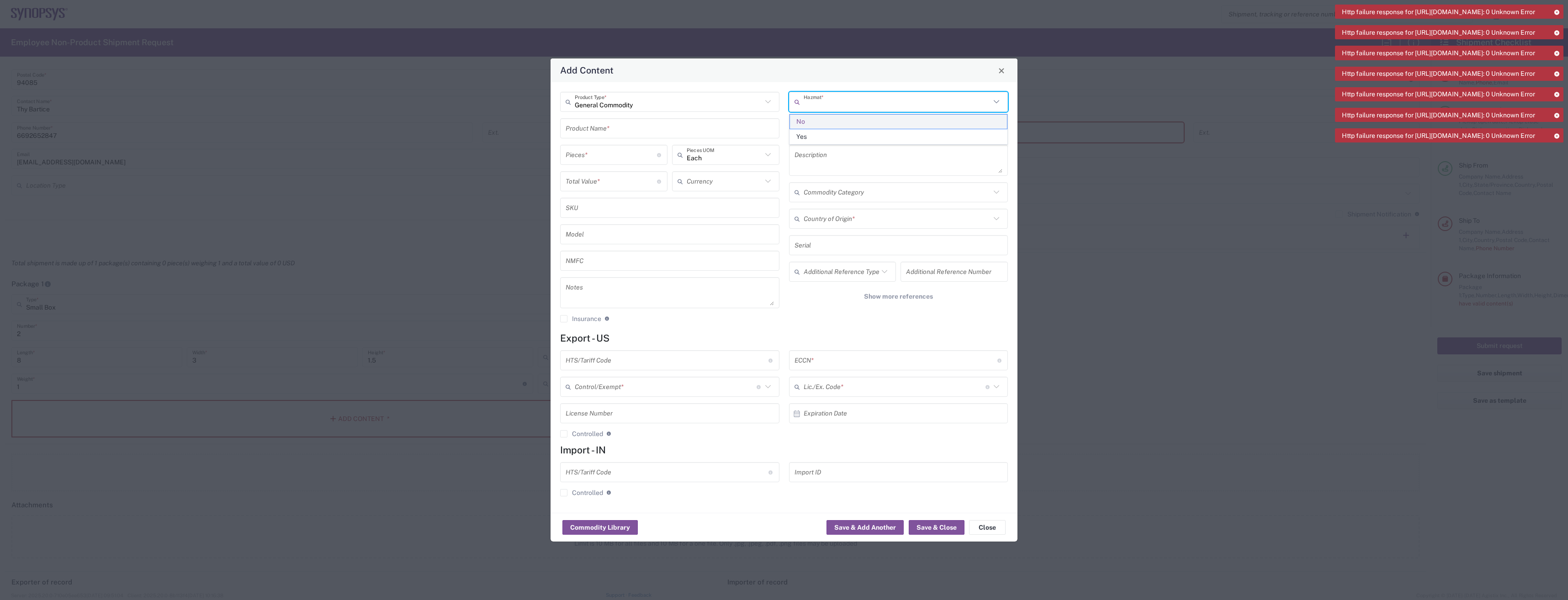
click at [830, 122] on span "No" at bounding box center [898, 121] width 217 height 14
click at [600, 124] on input "text" at bounding box center [670, 128] width 208 height 16
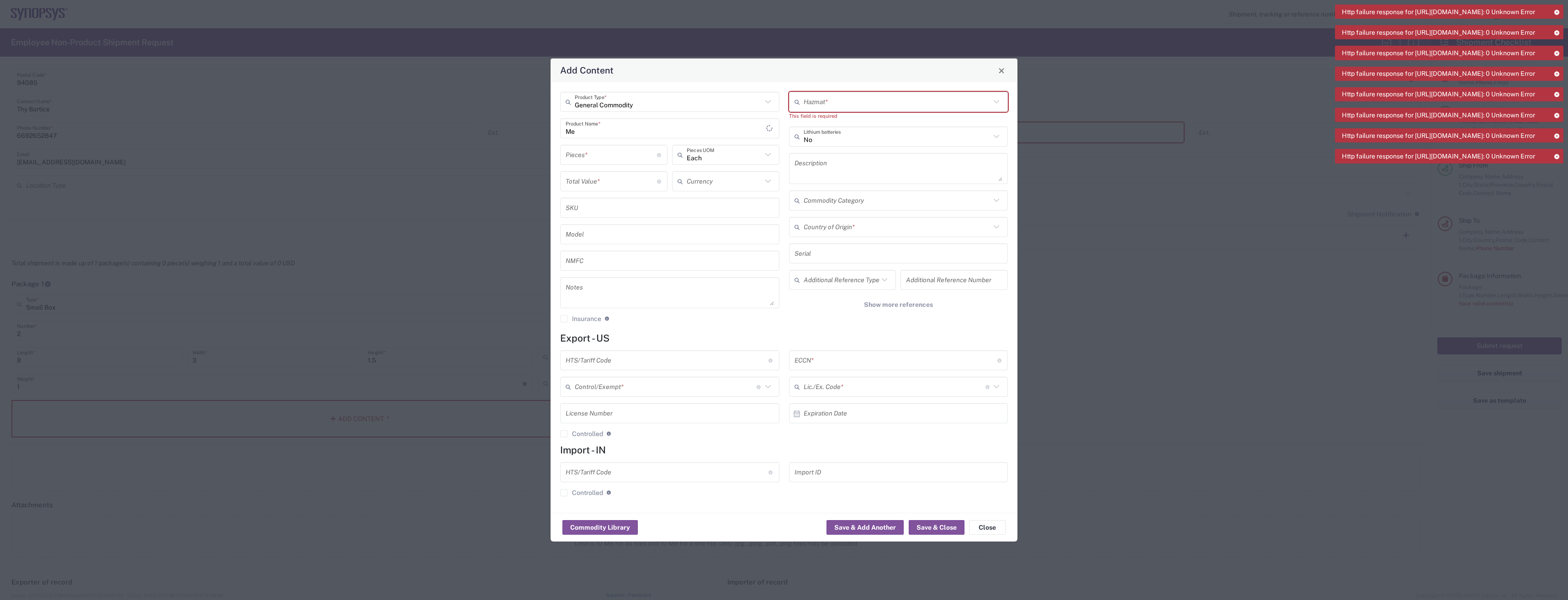
click at [624, 127] on input "Me" at bounding box center [666, 128] width 201 height 16
type input "Memory products"
click at [645, 158] on input "number" at bounding box center [611, 155] width 91 height 16
type input "16"
click at [633, 182] on input "number" at bounding box center [611, 181] width 91 height 16
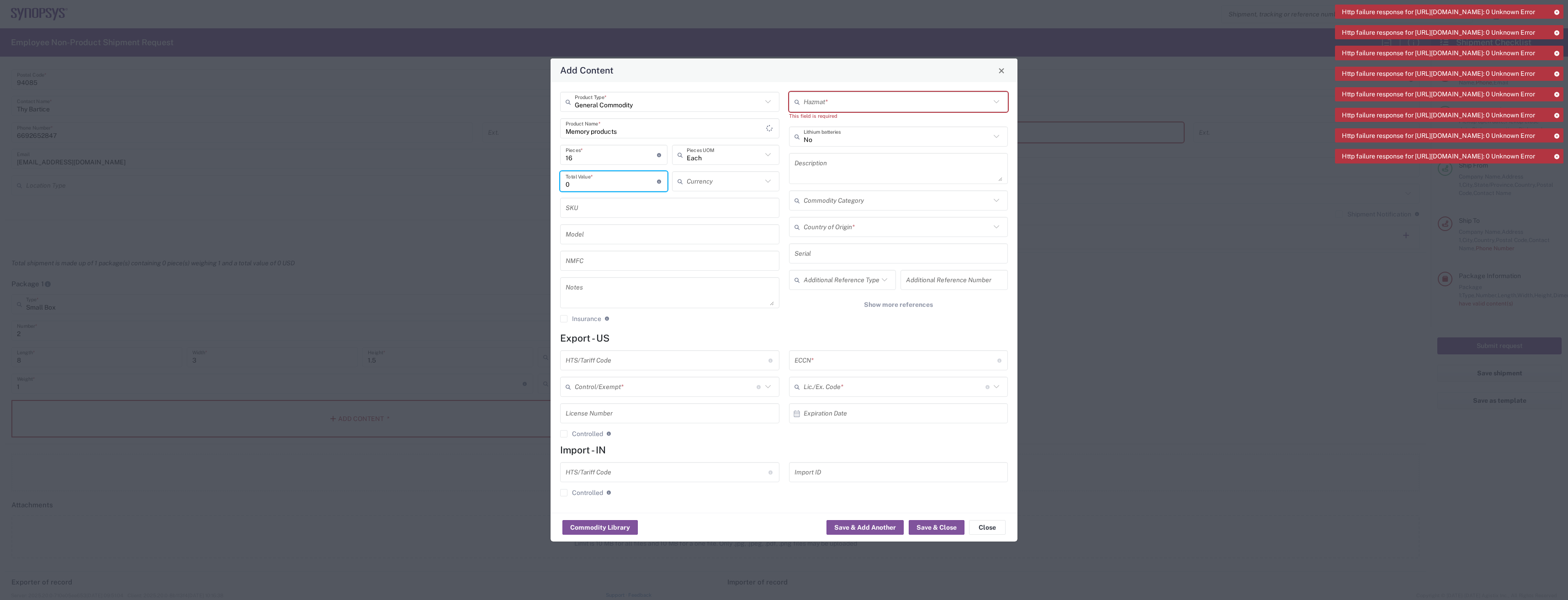
type input "0"
click at [909, 100] on input "text" at bounding box center [897, 102] width 187 height 16
click at [852, 124] on span "No" at bounding box center [898, 121] width 217 height 14
type input "No"
click at [858, 220] on input "text" at bounding box center [897, 219] width 187 height 16
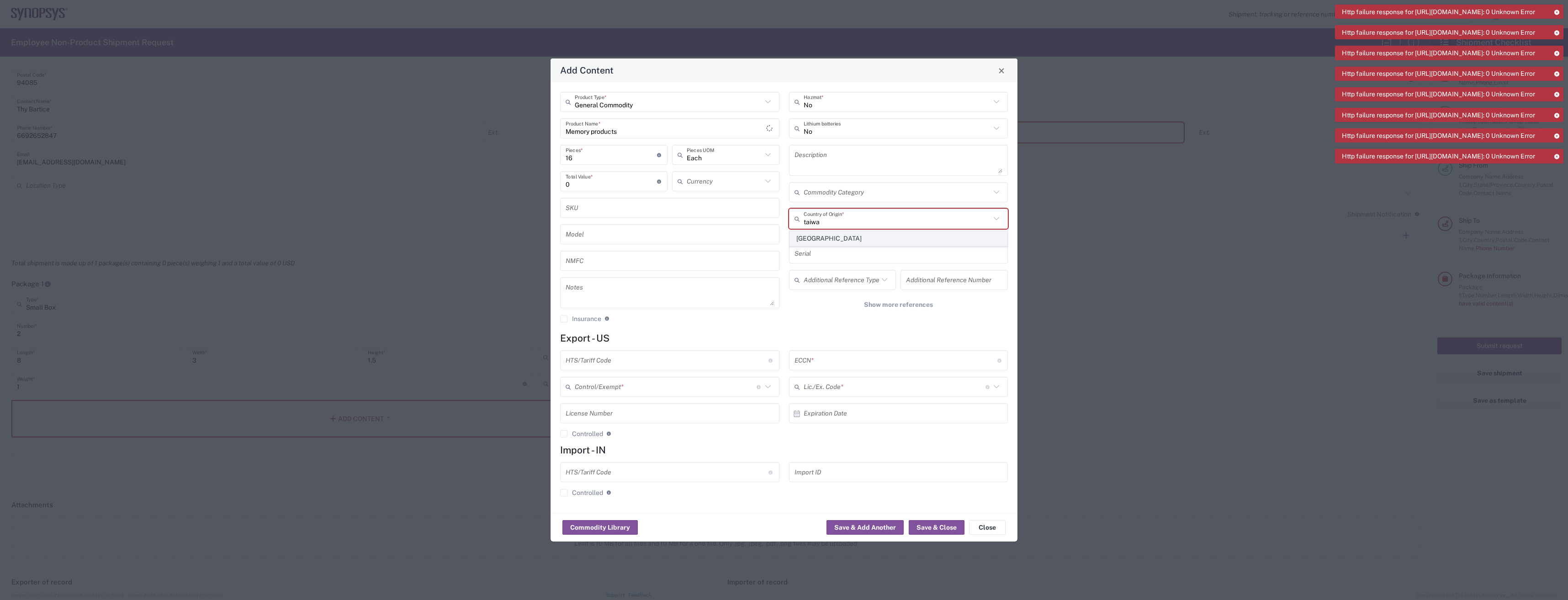
click at [825, 242] on span "Taiwan" at bounding box center [898, 239] width 217 height 14
type input "Taiwan"
click at [940, 528] on button "Save & Close" at bounding box center [937, 528] width 56 height 15
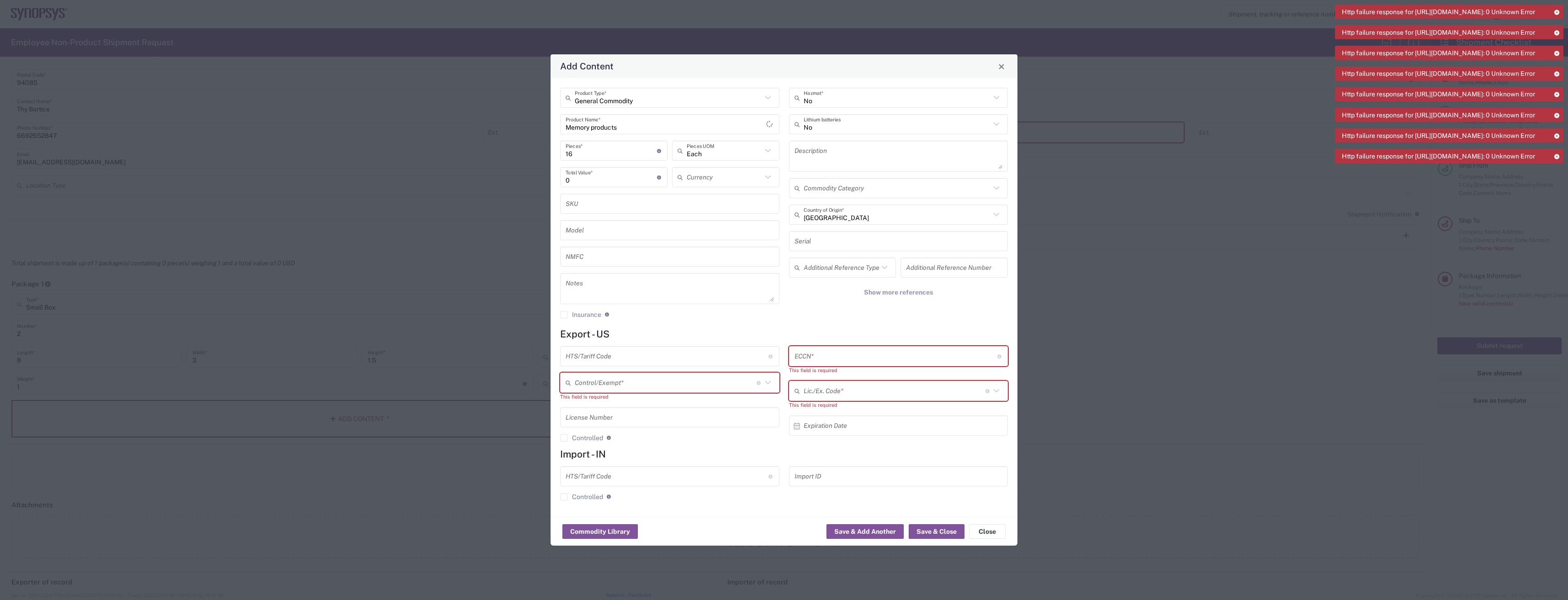
click at [869, 358] on input "text" at bounding box center [895, 357] width 203 height 16
click at [671, 382] on input "text" at bounding box center [665, 383] width 182 height 16
click at [889, 382] on div "Lic./Ex. Code * License type for shipping controlled goods or the EEI filing ex…" at bounding box center [898, 391] width 219 height 20
click at [929, 532] on button "Save & Close" at bounding box center [937, 532] width 56 height 15
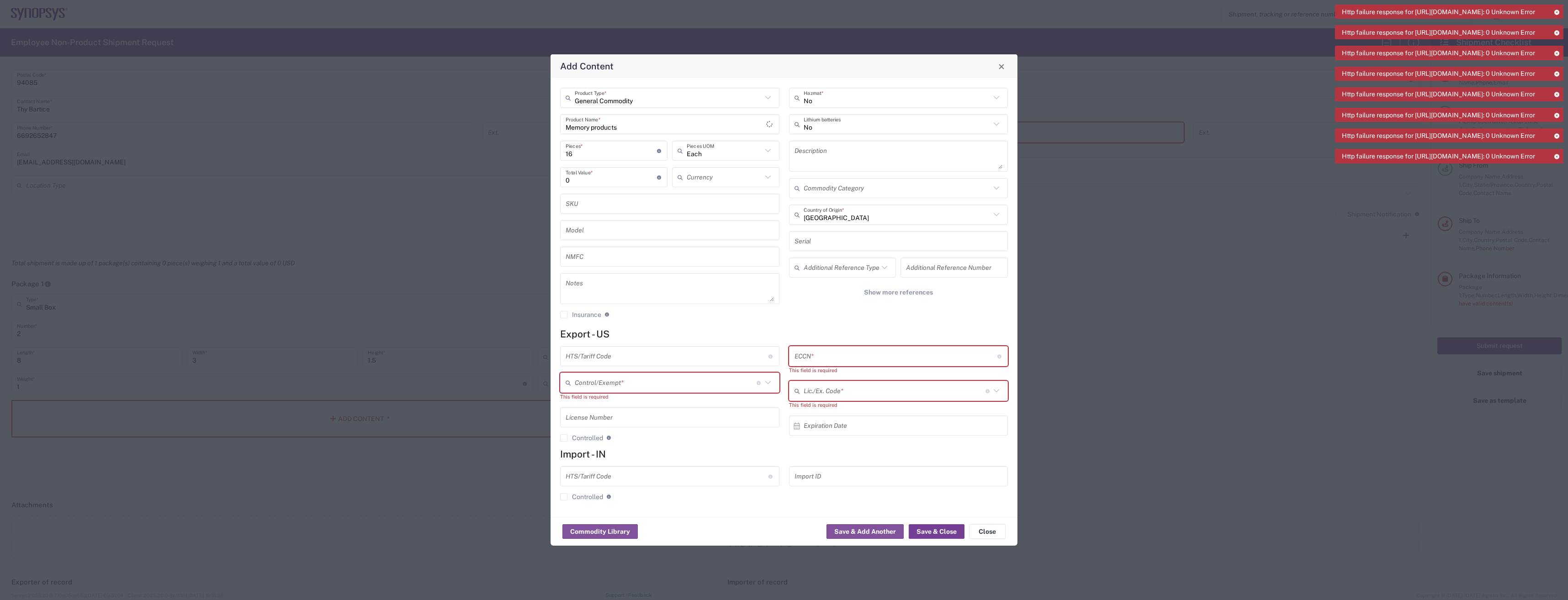
click at [929, 532] on button "Save & Close" at bounding box center [937, 532] width 56 height 15
click at [992, 532] on button "Close" at bounding box center [987, 532] width 37 height 15
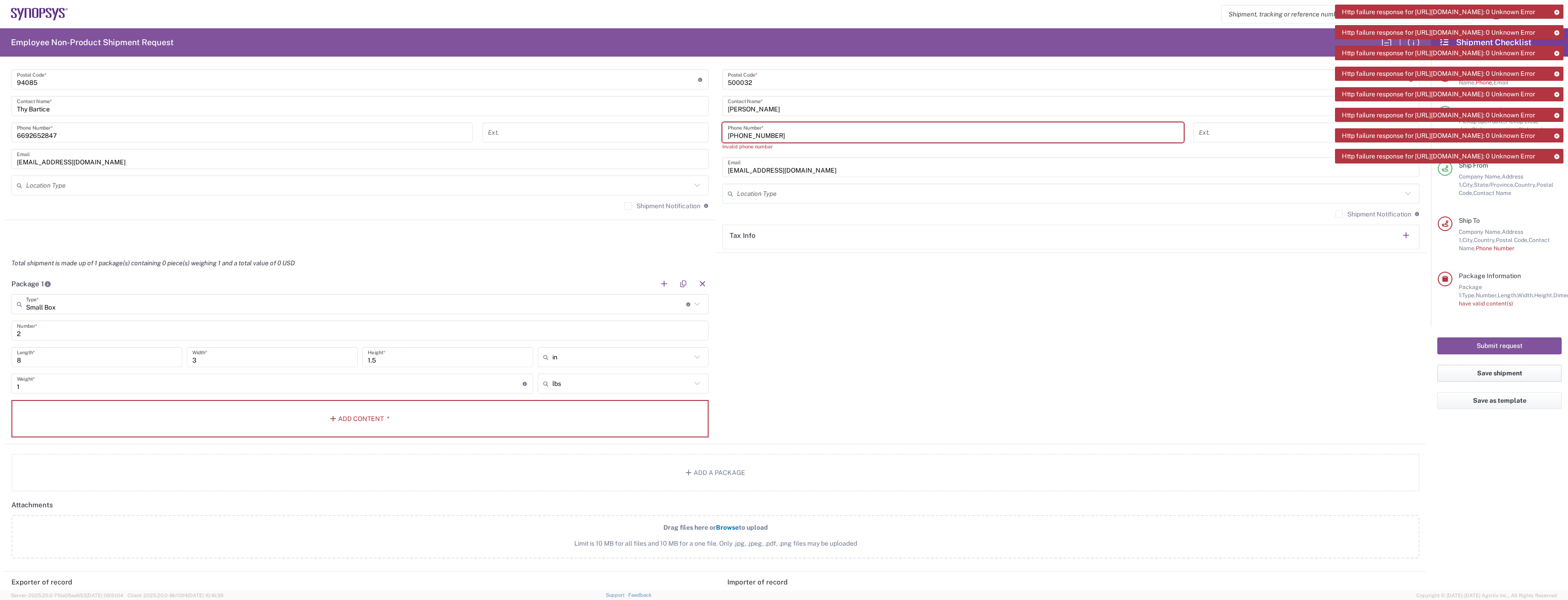
click at [1514, 372] on button "Save shipment" at bounding box center [1499, 374] width 124 height 17
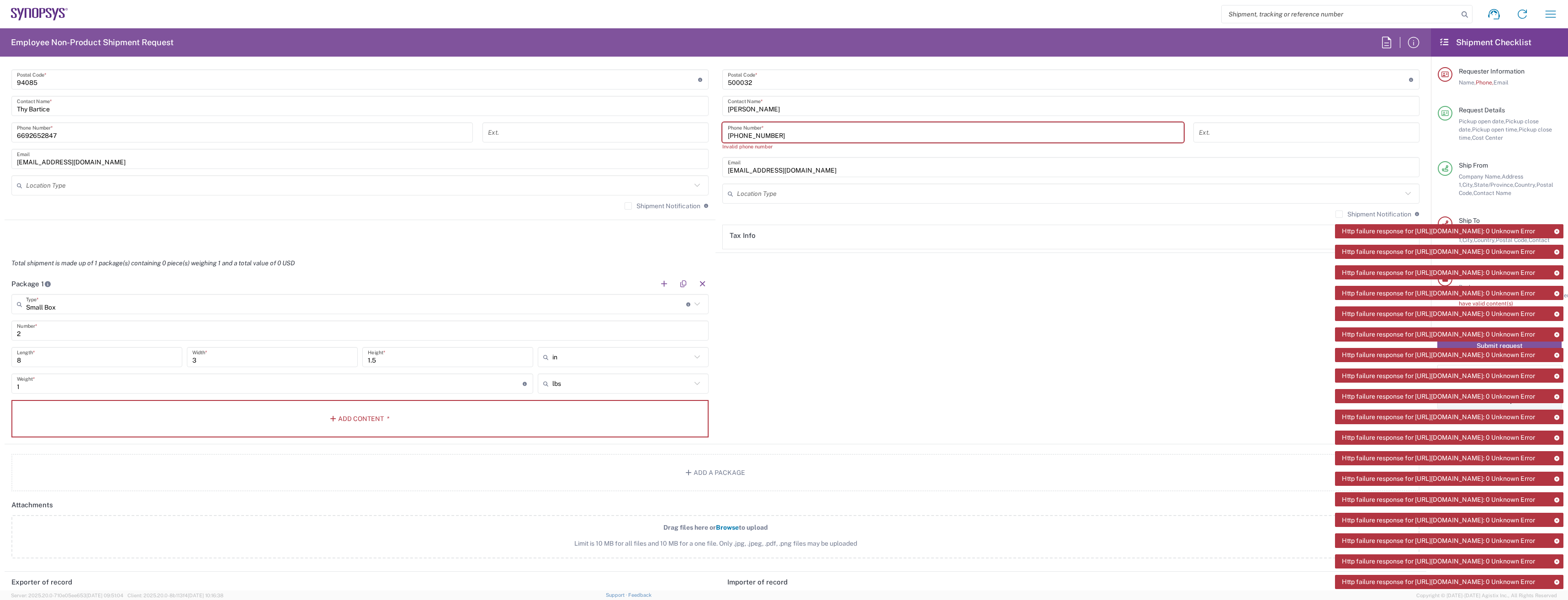
click at [1558, 579] on icon at bounding box center [1556, 582] width 7 height 5
click at [1558, 270] on icon at bounding box center [1556, 273] width 7 height 5
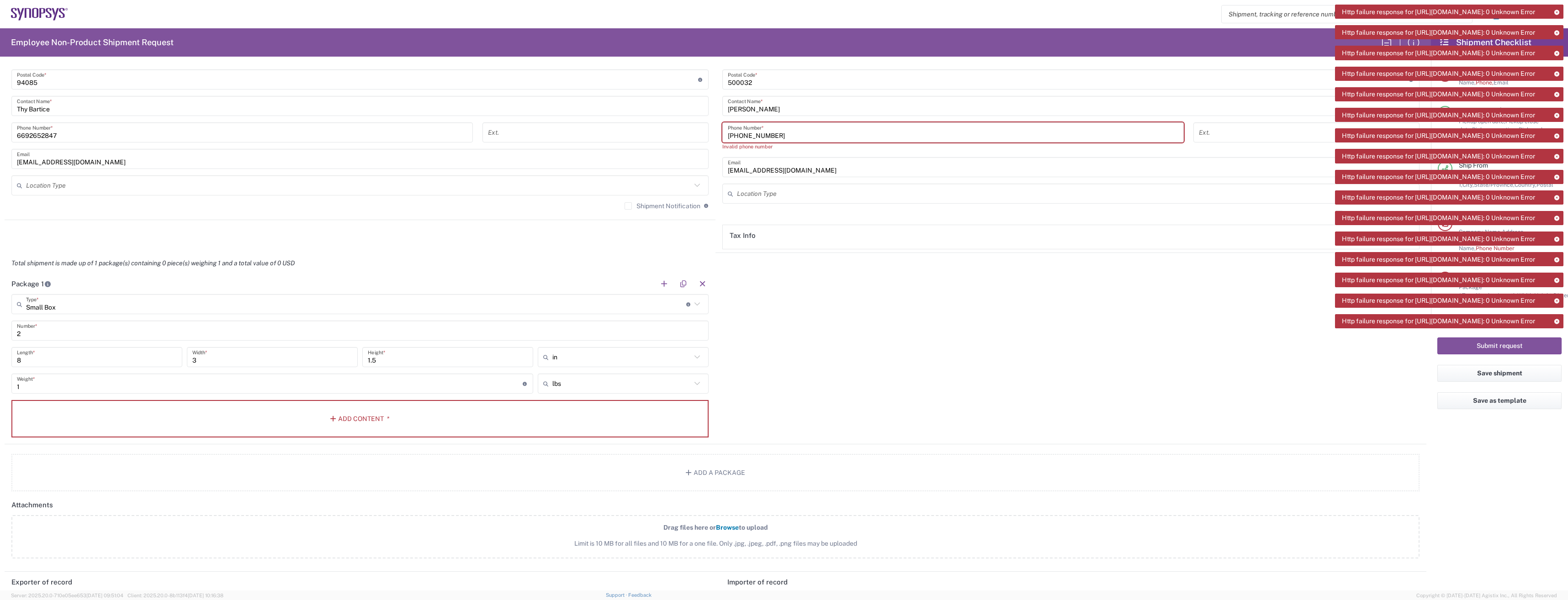
click at [1558, 18] on div "Http failure response for https://app.agistix.com/fs/api/dictionary/package-typ…" at bounding box center [1449, 12] width 228 height 14
click at [1558, 12] on icon at bounding box center [1556, 12] width 7 height 5
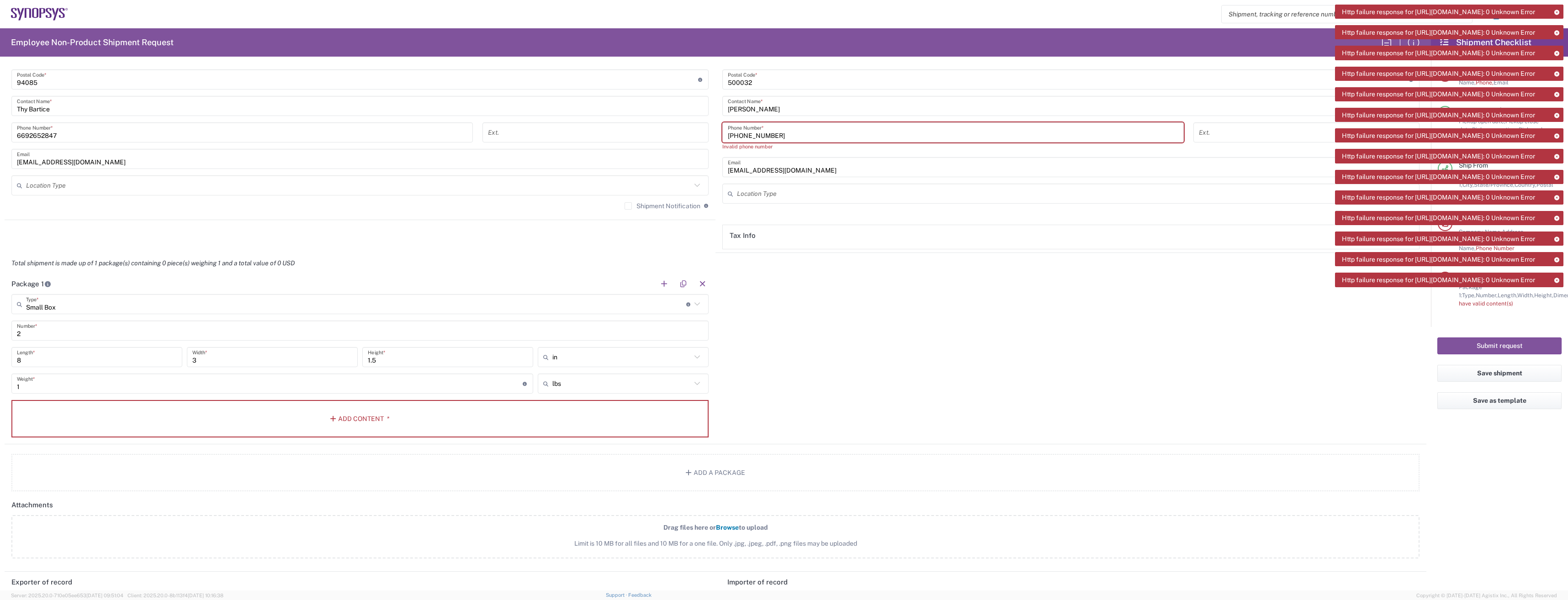
click at [1558, 12] on icon at bounding box center [1556, 12] width 7 height 5
click at [1558, 30] on icon at bounding box center [1556, 33] width 7 height 5
click at [1558, 12] on icon at bounding box center [1556, 12] width 7 height 5
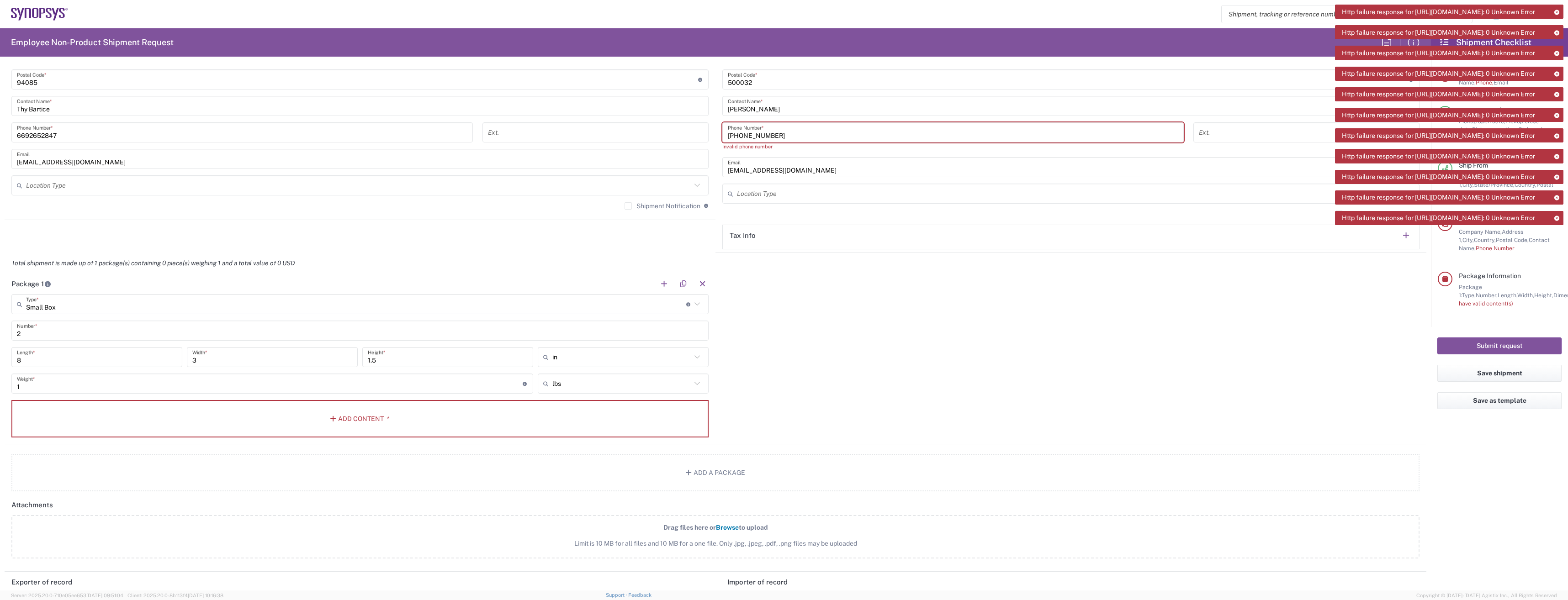
click at [1558, 12] on icon at bounding box center [1556, 12] width 7 height 5
click at [1501, 369] on button "Save shipment" at bounding box center [1499, 374] width 124 height 17
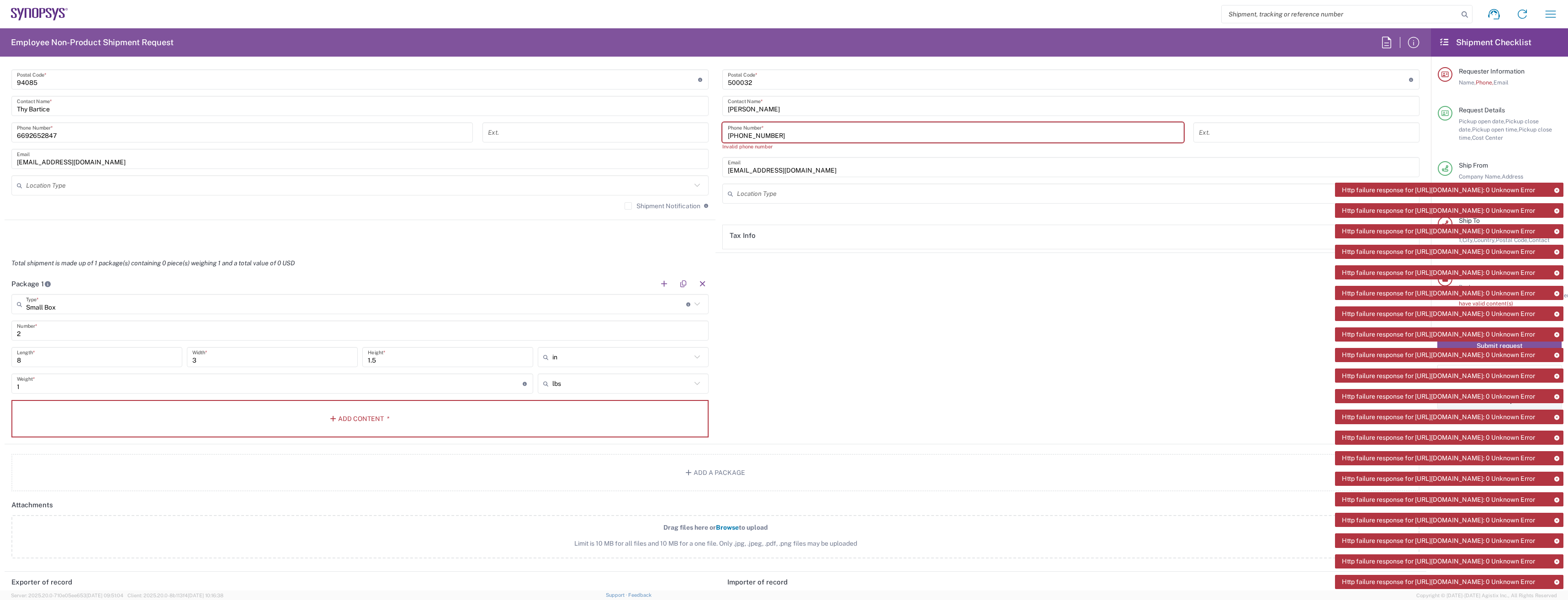
click at [1557, 270] on icon at bounding box center [1556, 273] width 7 height 5
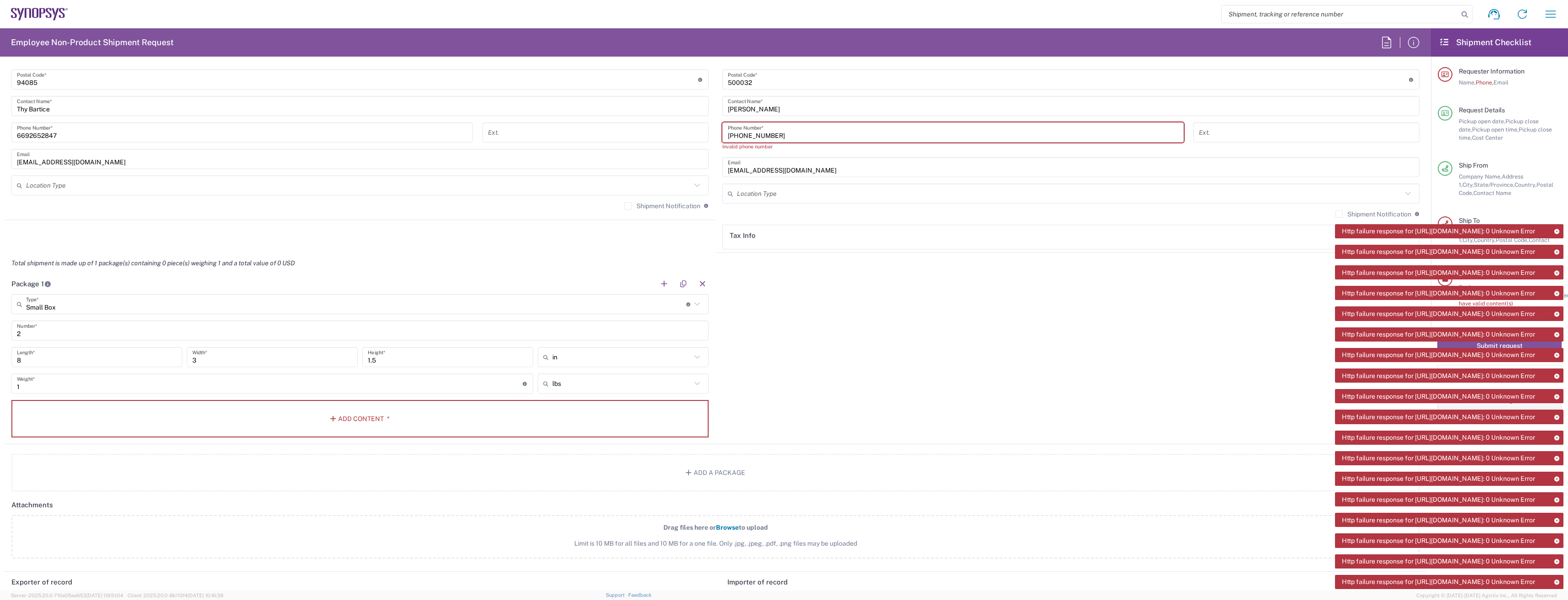
click at [1557, 270] on icon at bounding box center [1556, 273] width 7 height 5
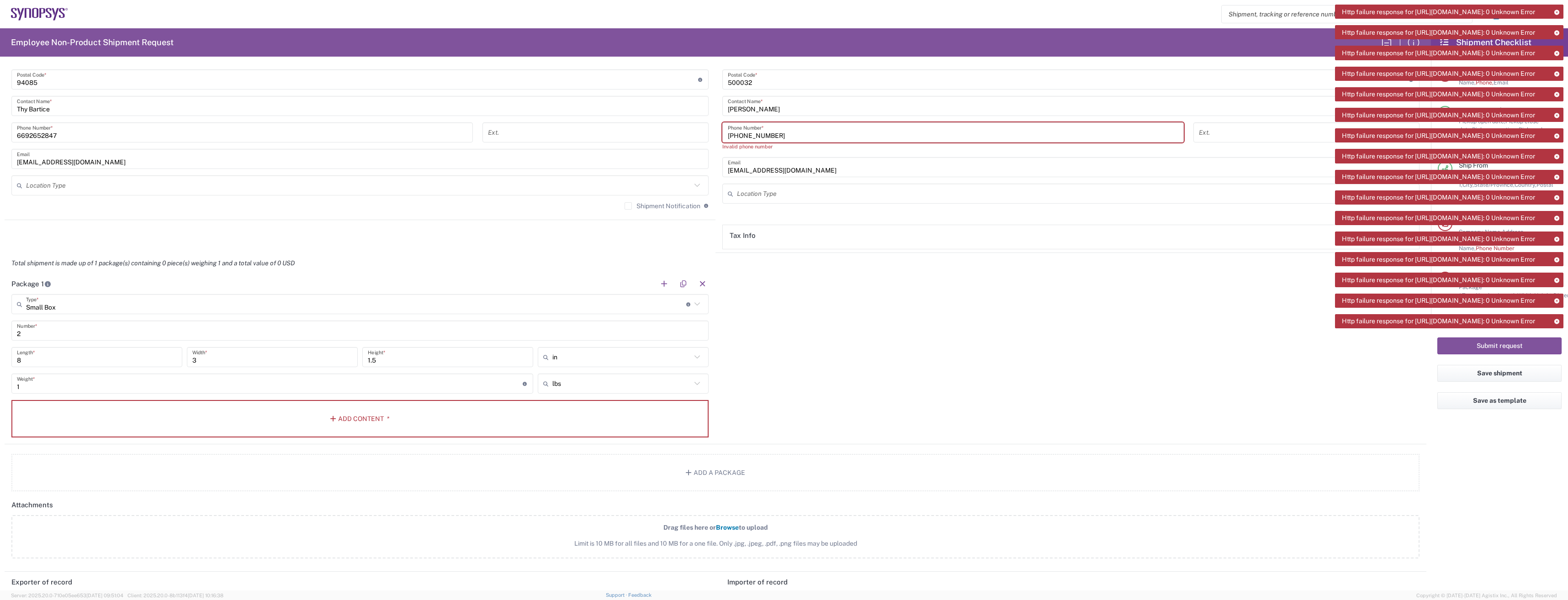
click at [1557, 9] on div "Http failure response for https://app.agistix.com/fs/api/web-api/get-commodity-…" at bounding box center [1449, 12] width 228 height 14
click at [1556, 12] on icon at bounding box center [1556, 12] width 7 height 5
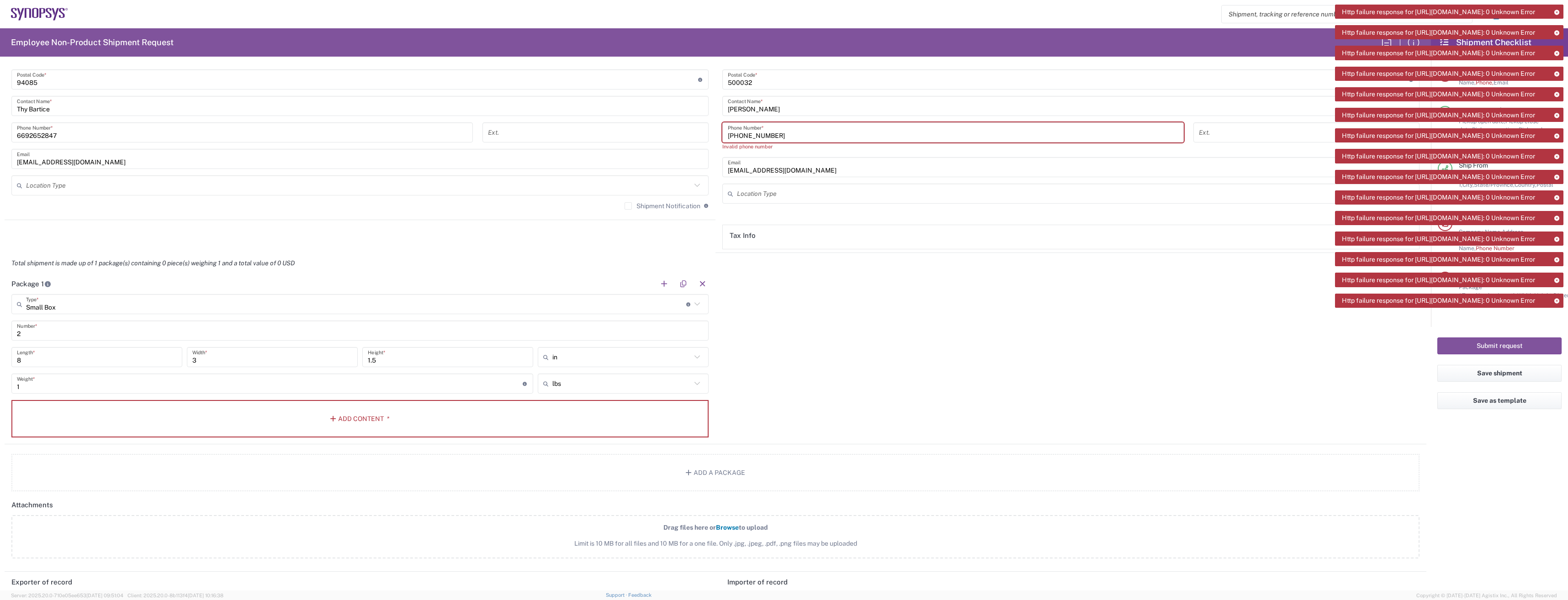
click at [1556, 12] on icon at bounding box center [1556, 12] width 7 height 5
click at [1556, 30] on icon at bounding box center [1556, 33] width 7 height 5
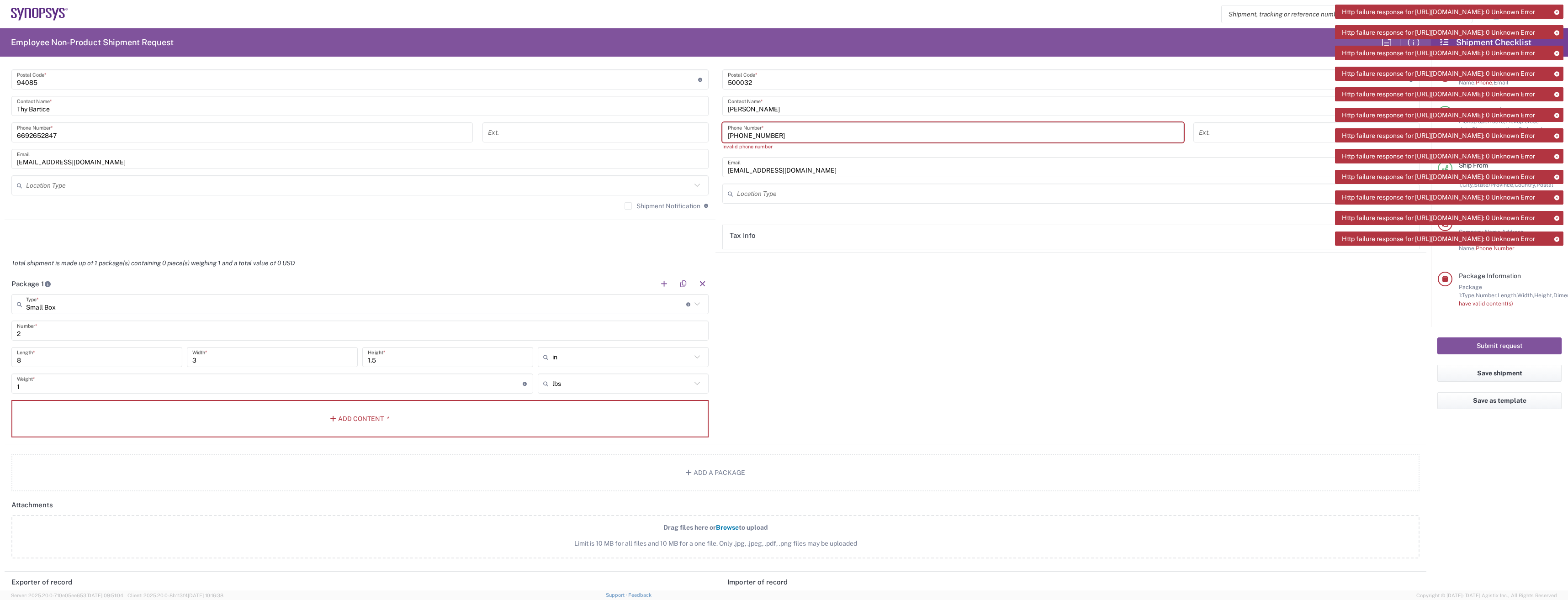
click at [1556, 12] on icon at bounding box center [1556, 12] width 7 height 5
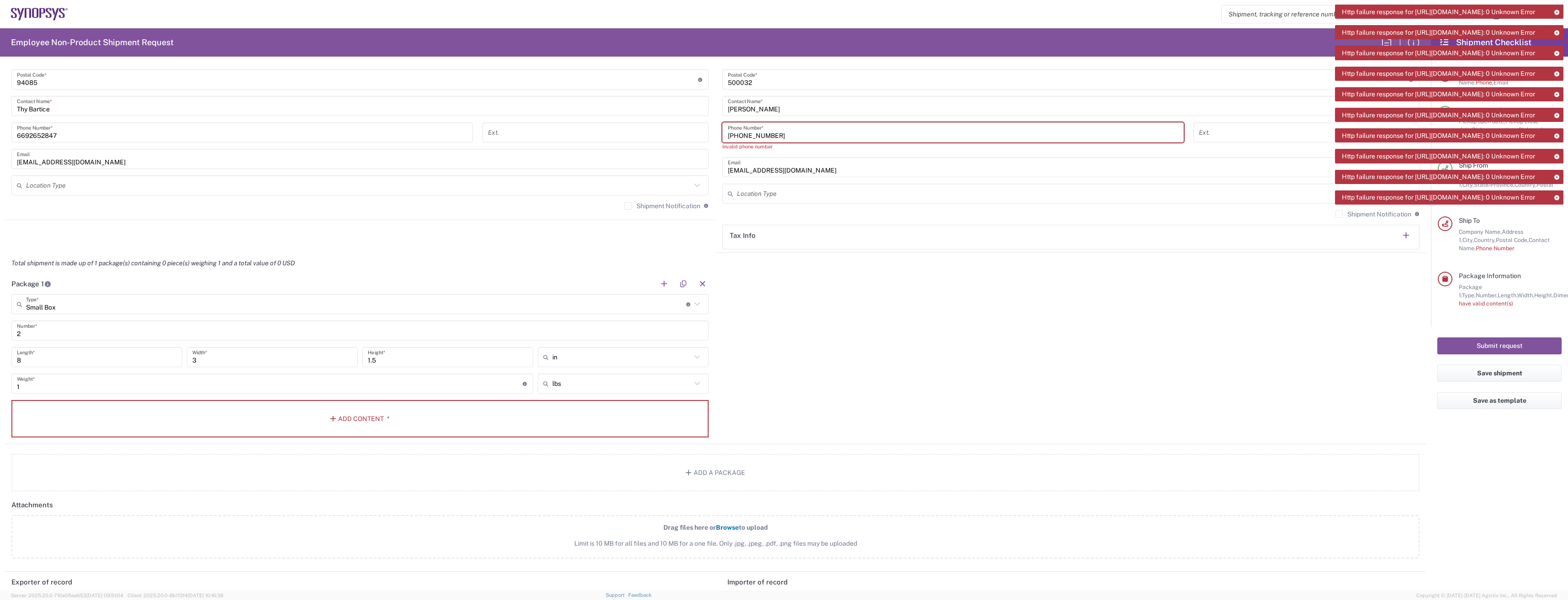
click at [1556, 12] on icon at bounding box center [1556, 12] width 7 height 5
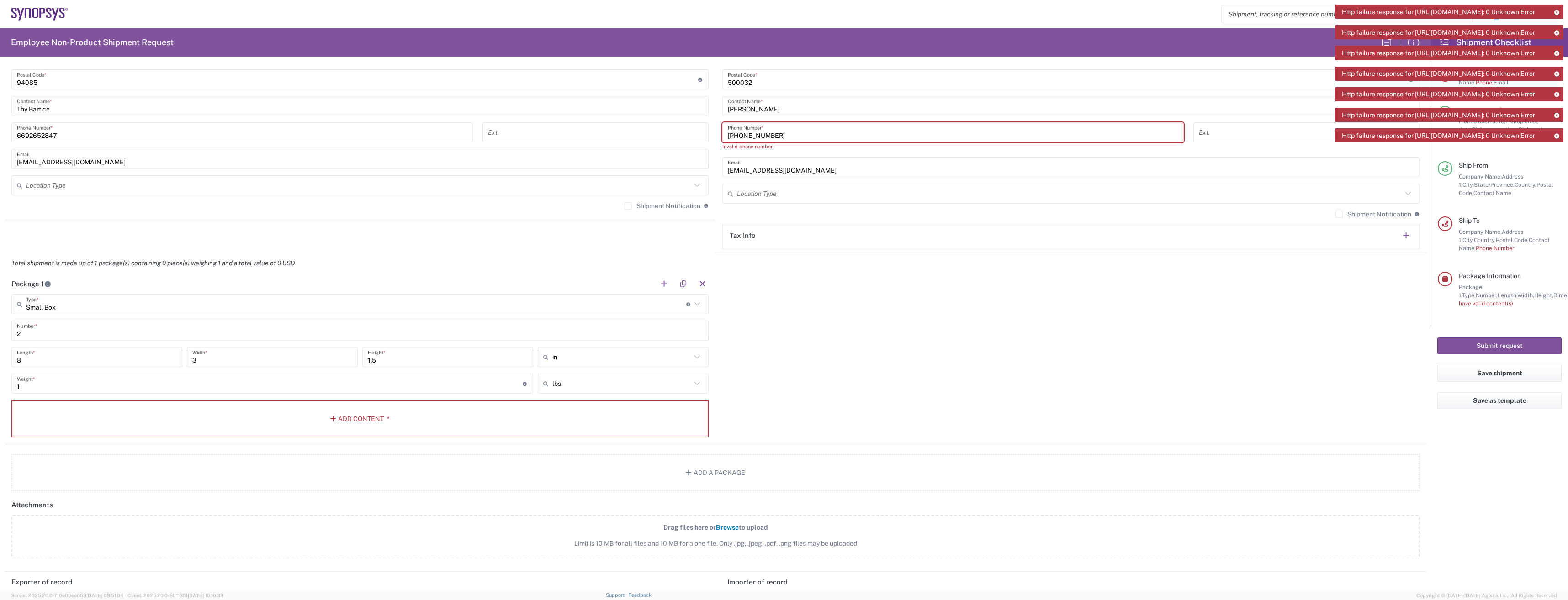
click at [1556, 12] on icon at bounding box center [1556, 12] width 7 height 5
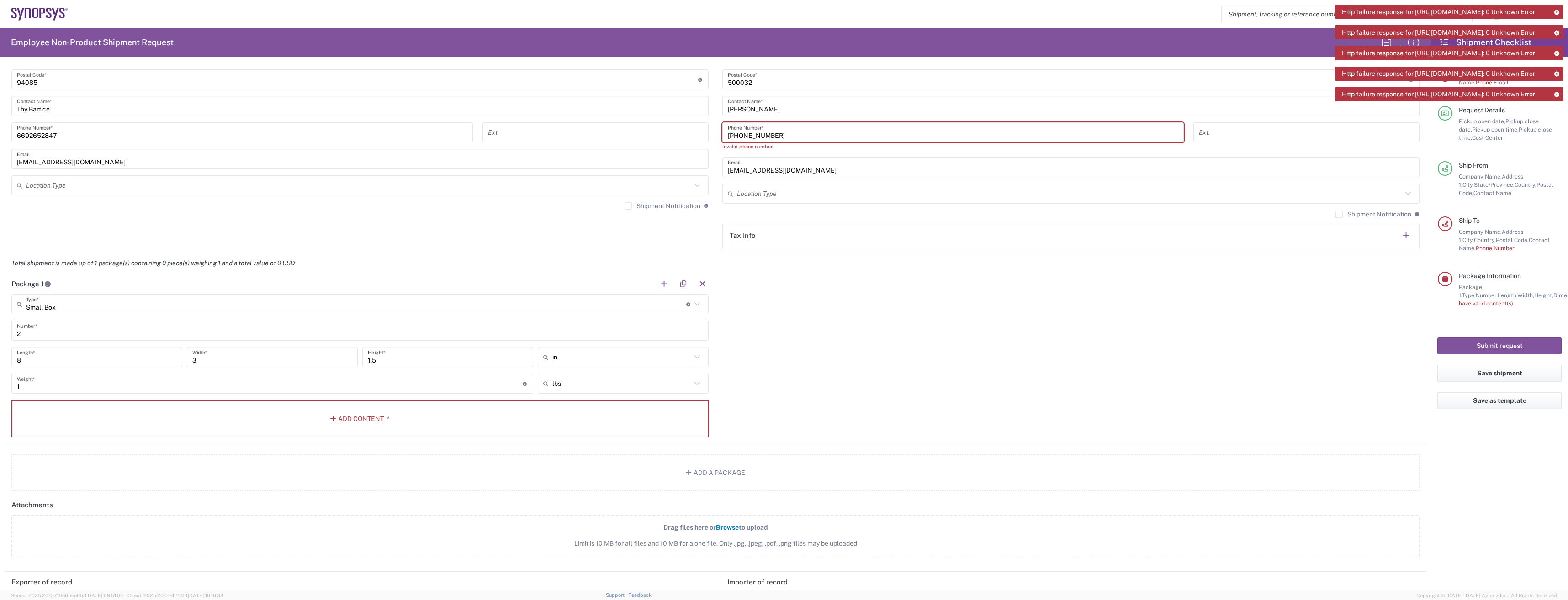
click at [1556, 12] on icon at bounding box center [1556, 12] width 7 height 5
click at [1556, 30] on icon at bounding box center [1556, 33] width 7 height 5
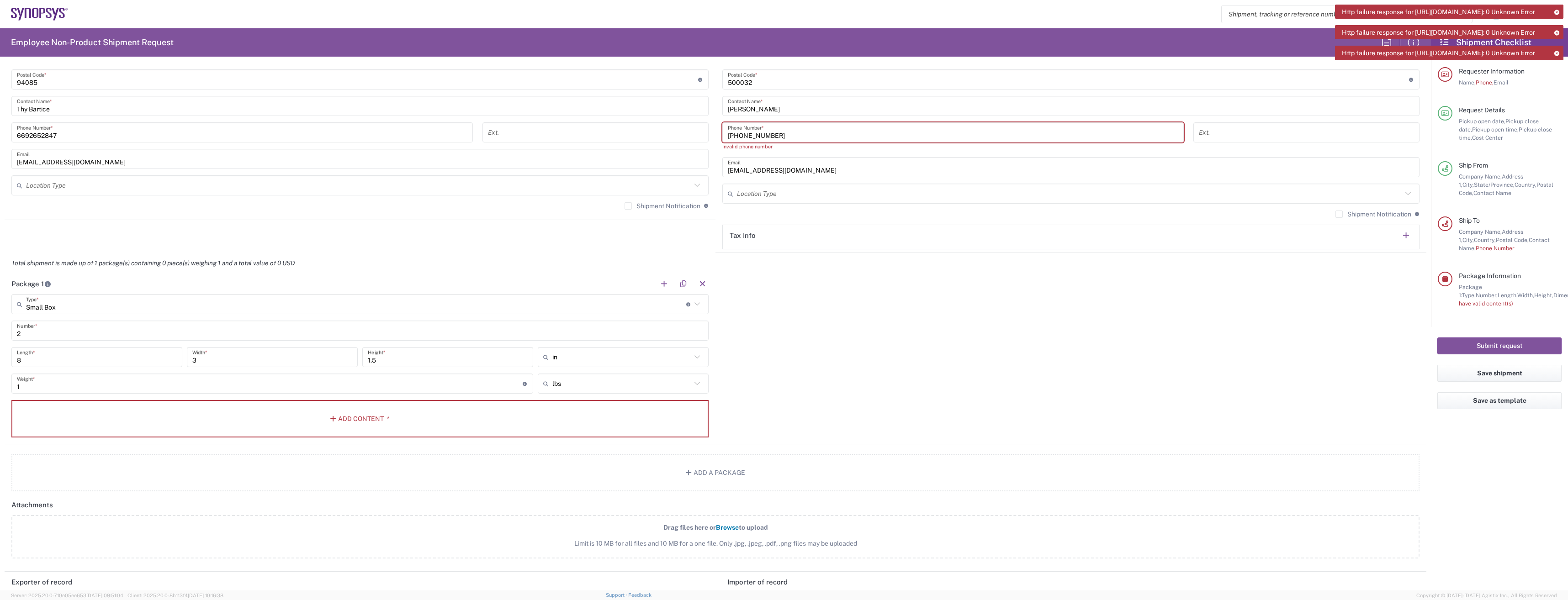
click at [1556, 12] on icon at bounding box center [1556, 12] width 7 height 5
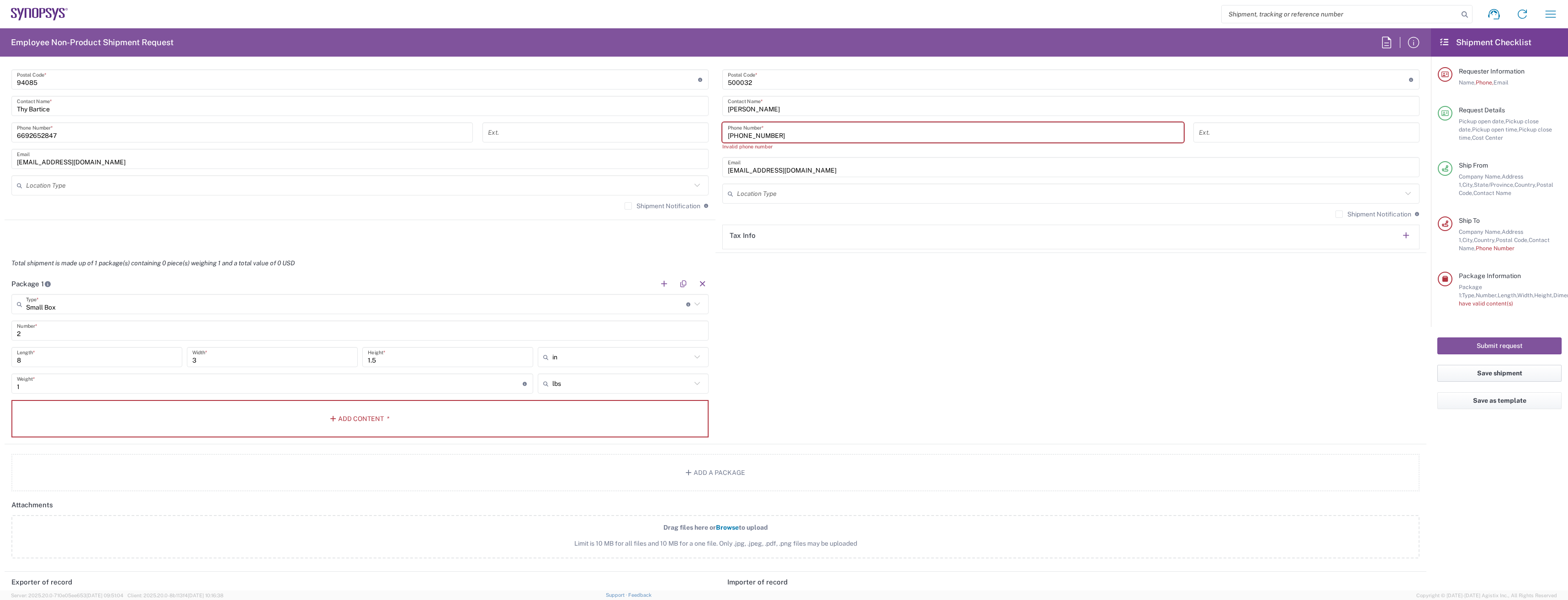
click at [1494, 372] on button "Save shipment" at bounding box center [1499, 374] width 124 height 17
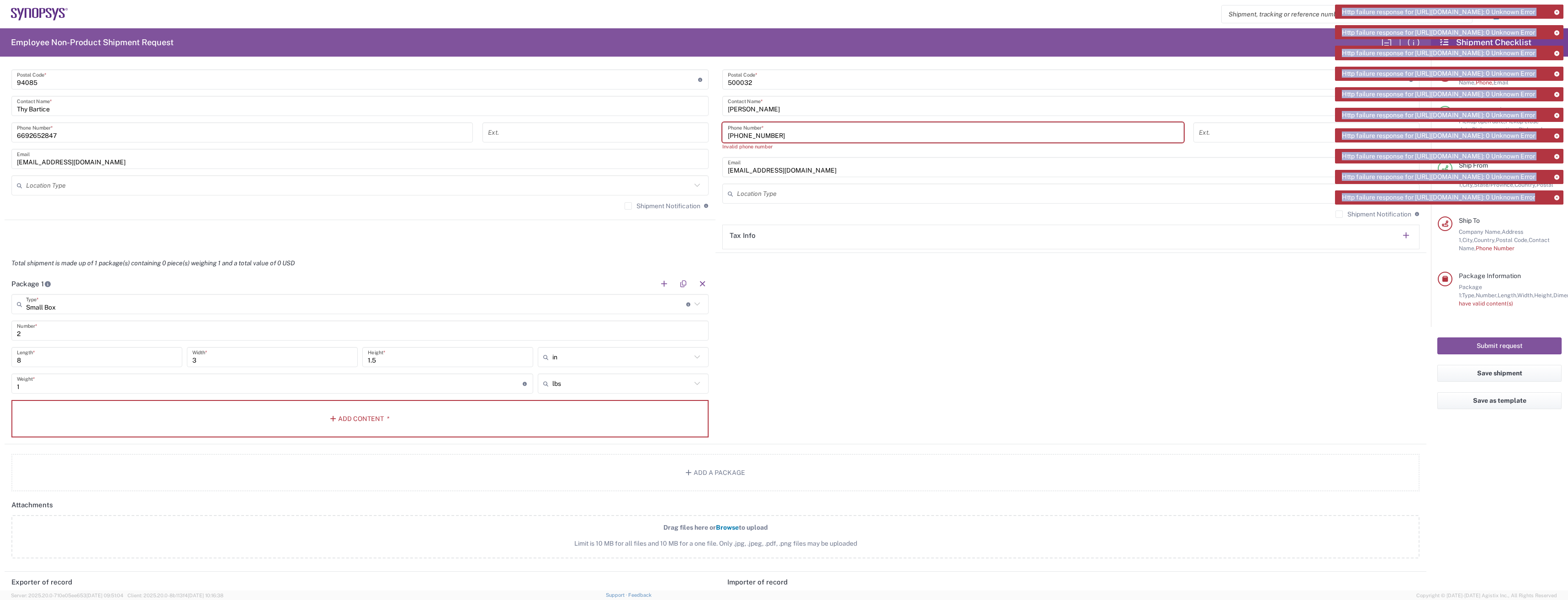
click at [1353, 74] on div "Http failure response for https://app.agistix.com/fs/api/dictionary/package-typ…" at bounding box center [1449, 108] width 228 height 206
click at [1365, 57] on span "Http failure response for https://app.agistix.com/fs/api/dictionary/package-typ…" at bounding box center [1438, 53] width 193 height 9
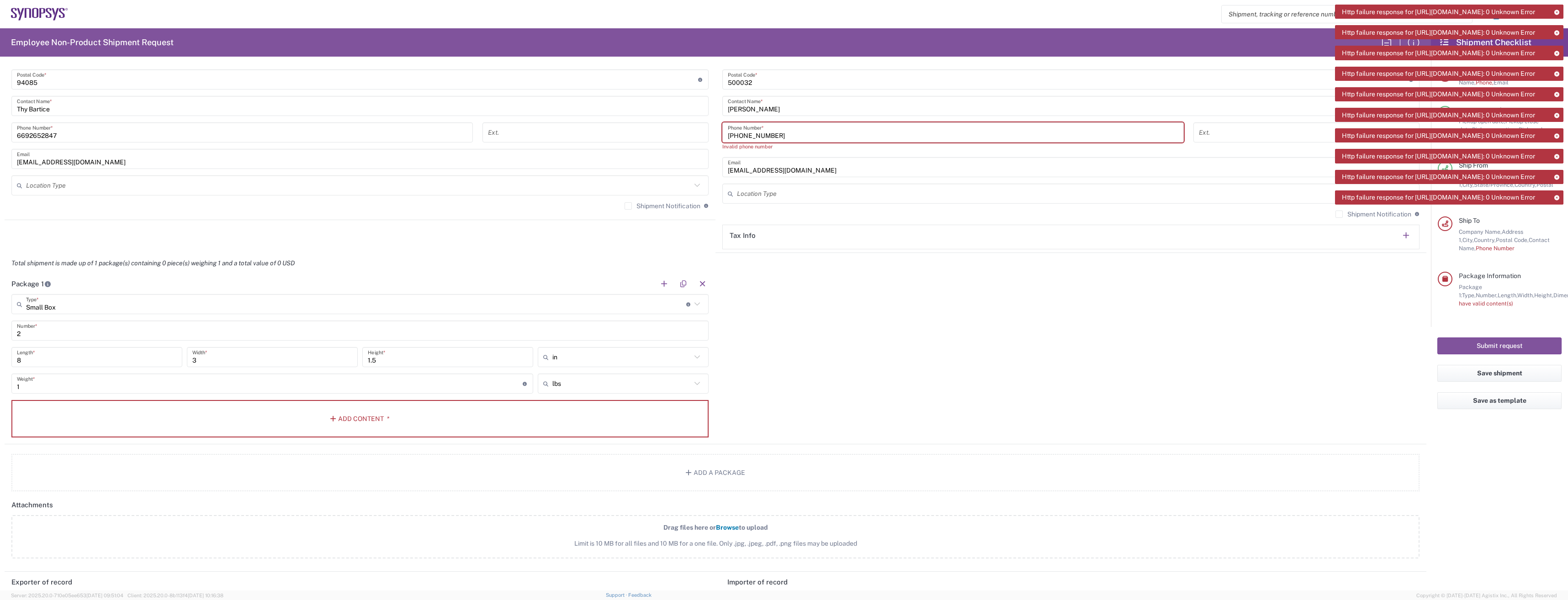
click at [1365, 57] on span "Http failure response for https://app.agistix.com/fs/api/dictionary/package-typ…" at bounding box center [1438, 53] width 193 height 9
click at [1528, 406] on button "Save as template" at bounding box center [1499, 401] width 124 height 17
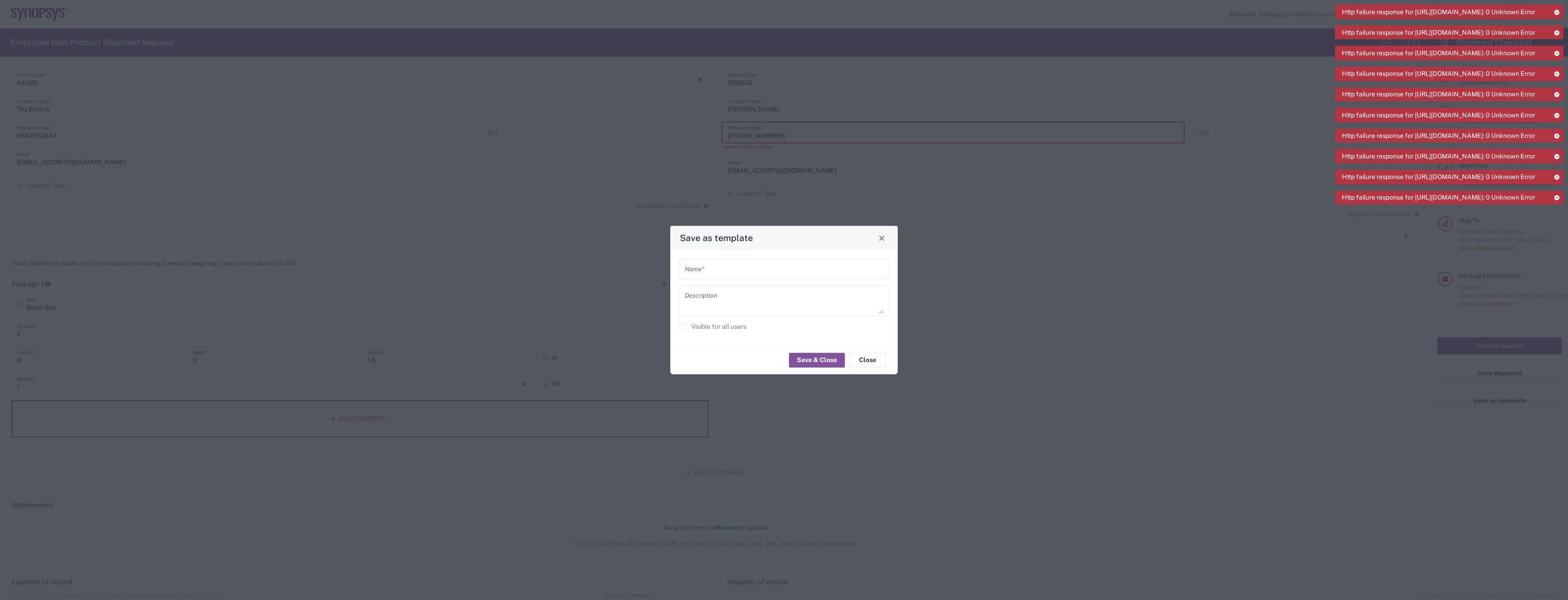
click at [750, 271] on input "text" at bounding box center [784, 269] width 198 height 16
type input "Thy Bartice"
type textarea "Transcend samples"
click at [799, 356] on button "Save & Close" at bounding box center [817, 360] width 56 height 15
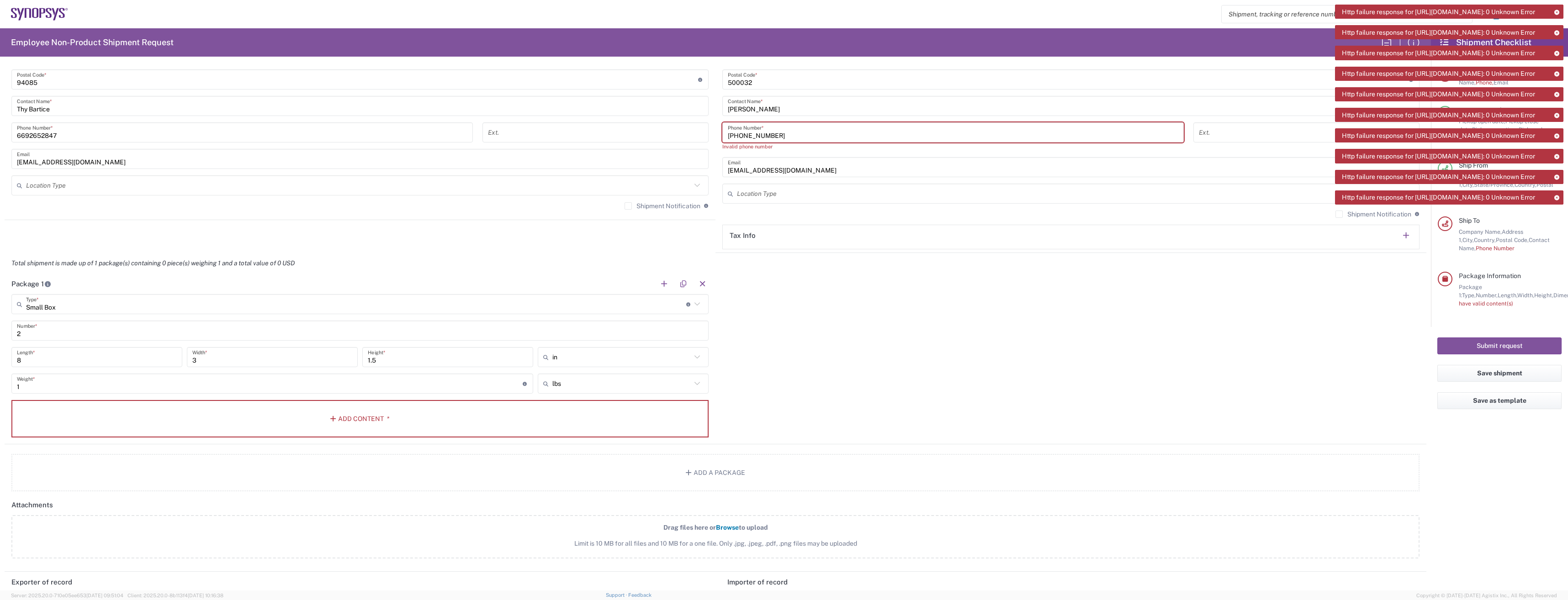
scroll to position [433, 0]
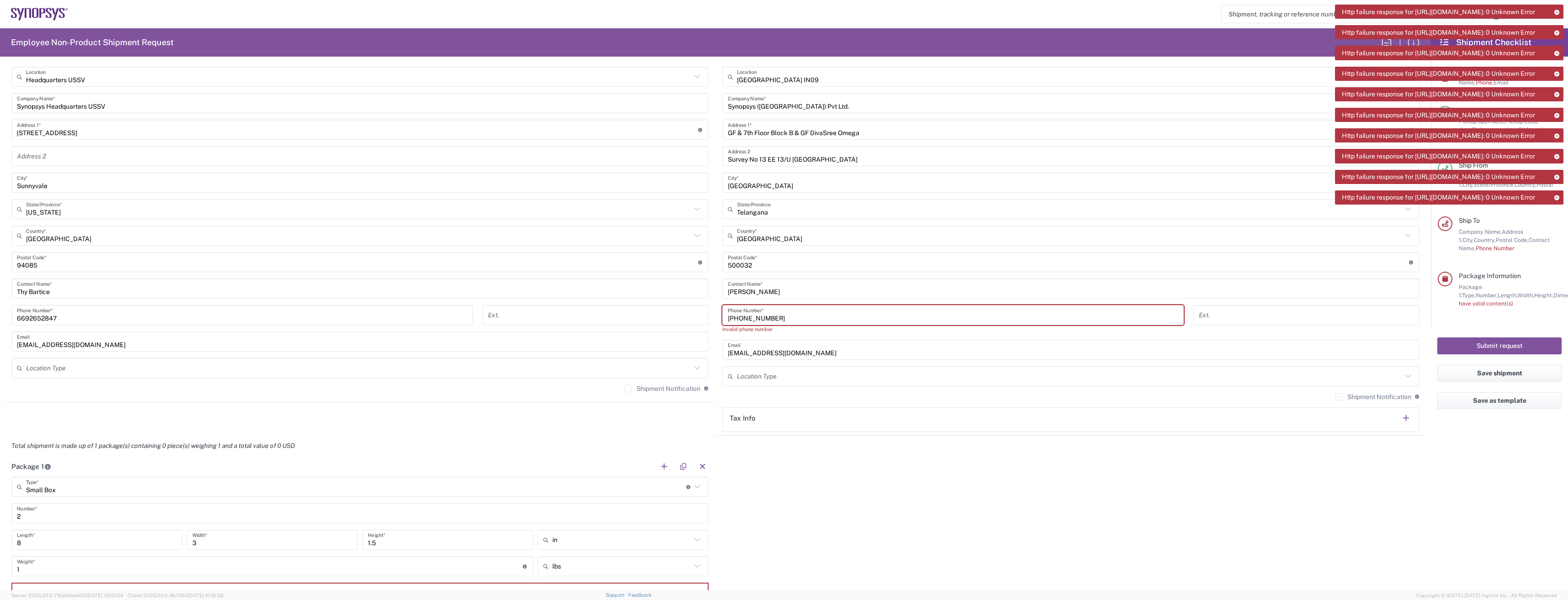
click at [904, 311] on input "+91.990.891.6501" at bounding box center [953, 315] width 450 height 16
drag, startPoint x: 726, startPoint y: 318, endPoint x: 702, endPoint y: 309, distance: 25.6
click at [702, 309] on div "Ship From Headquarters USSV Location Headquarters USSV Aachen DE04 Agrate Brian…" at bounding box center [716, 241] width 1422 height 389
type input "91.990.891.6501"
click at [1524, 402] on button "Save as template" at bounding box center [1499, 401] width 124 height 17
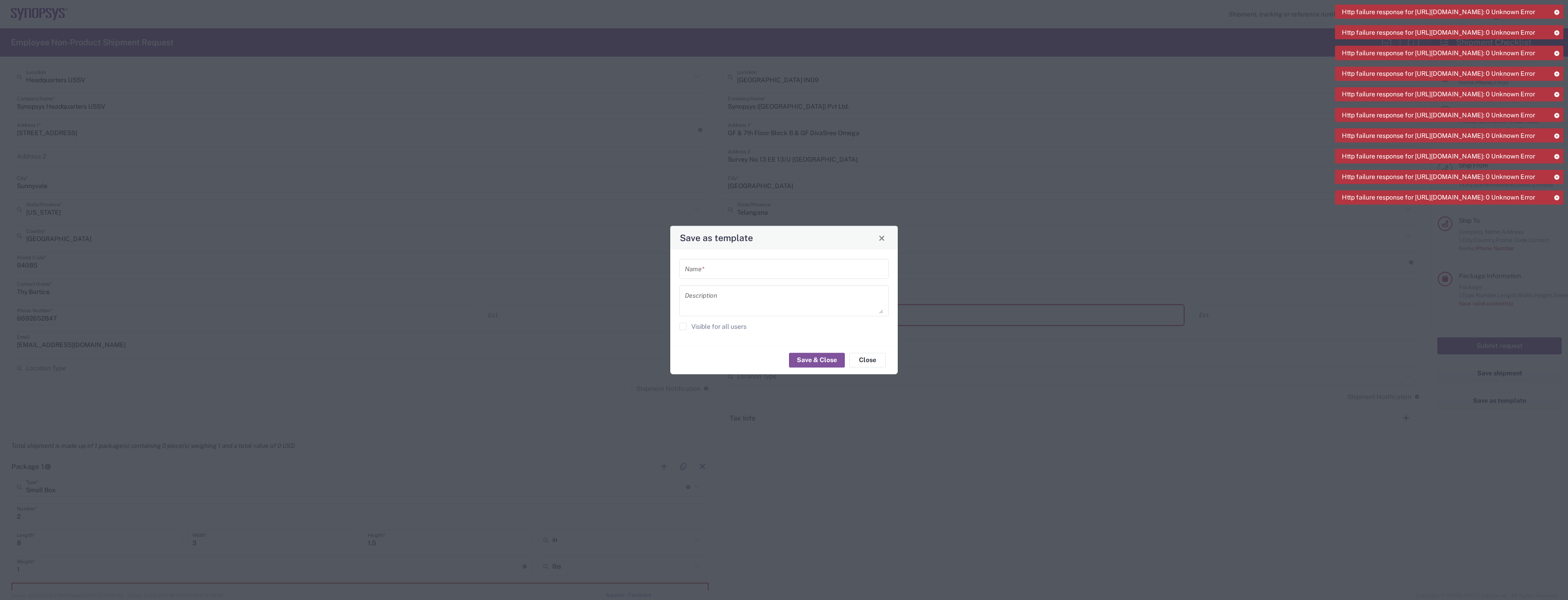
click at [709, 256] on div "Name * Description Visible for all users" at bounding box center [785, 298] width 237 height 96
click at [705, 268] on input "text" at bounding box center [784, 269] width 198 height 16
type input "Thy Bartice"
type textarea "Transcend samples"
drag, startPoint x: 815, startPoint y: 361, endPoint x: 821, endPoint y: 362, distance: 6.1
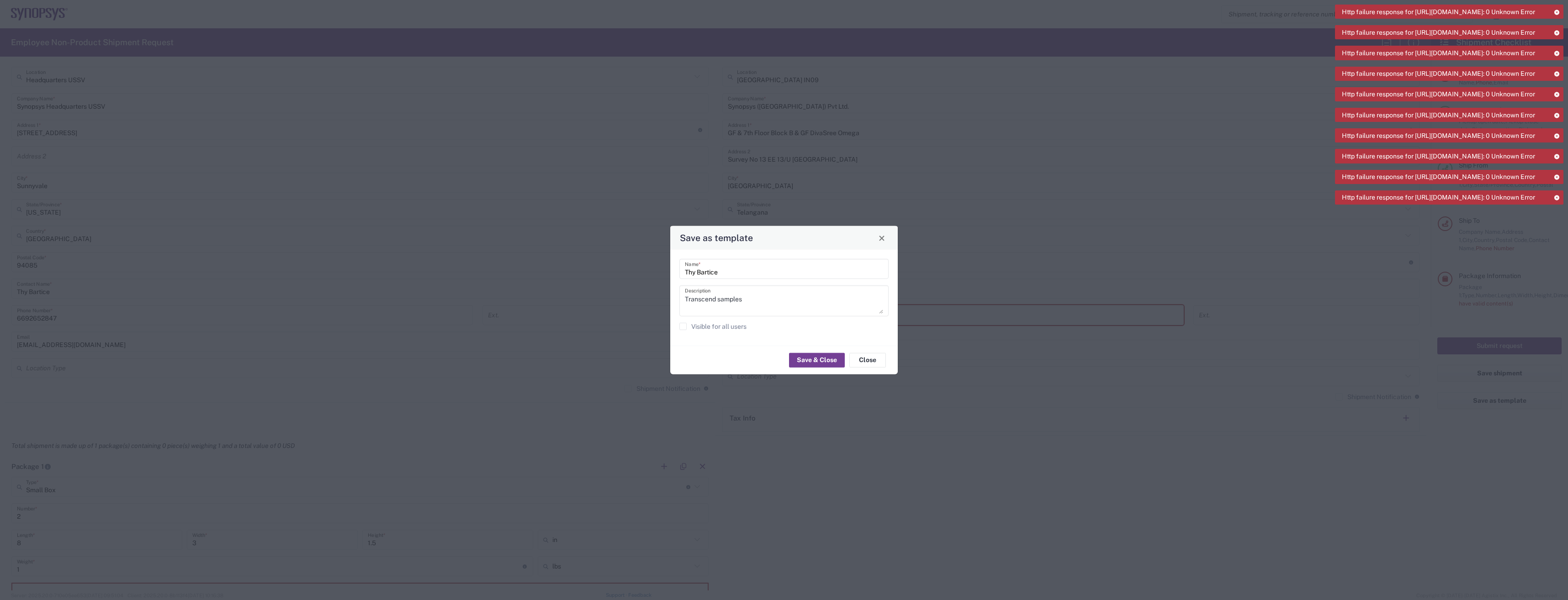
click at [816, 361] on button "Save & Close" at bounding box center [817, 360] width 56 height 15
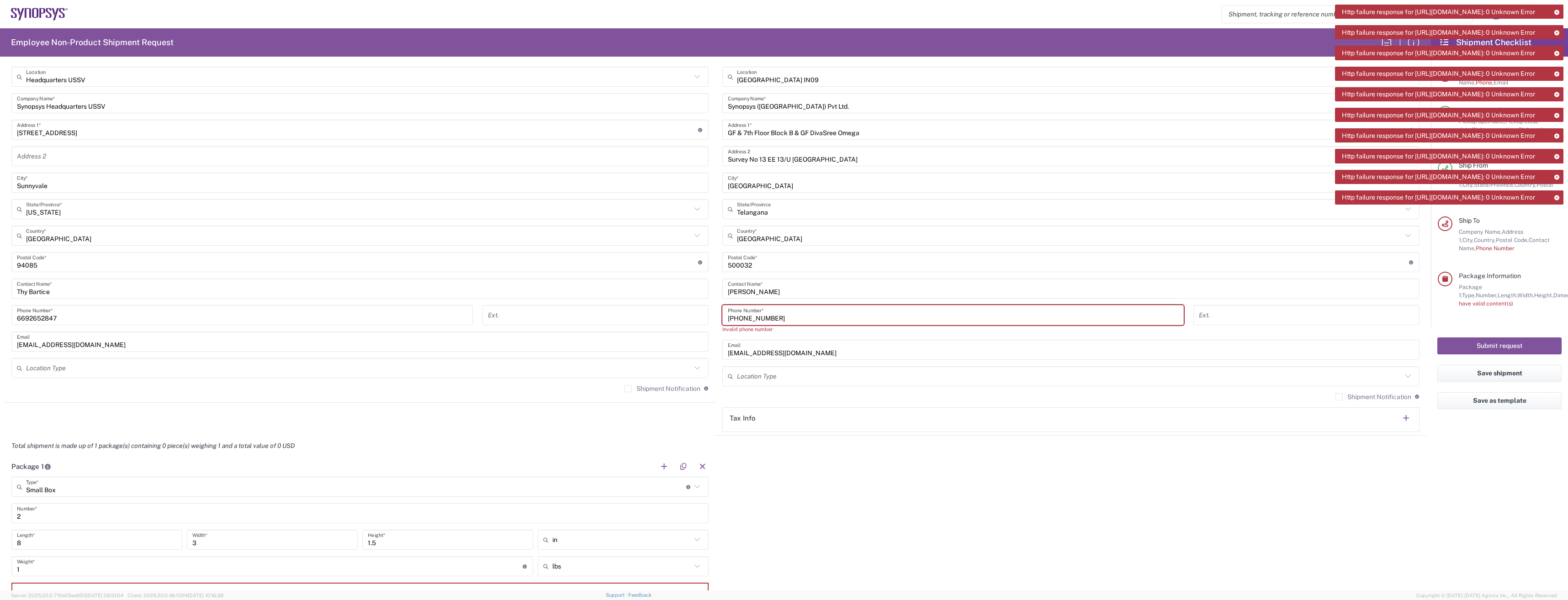
click at [732, 316] on input "91.990.891.6501" at bounding box center [953, 315] width 450 height 16
click at [746, 319] on input "91990.891.6501" at bounding box center [953, 315] width 450 height 16
click at [744, 319] on input "91990.891.6501" at bounding box center [953, 315] width 450 height 16
type input "919908916501"
click at [939, 498] on div "Package 1 Small Box Type * Material used to package goods Bale(s) Basket(s) Bol…" at bounding box center [716, 533] width 1422 height 171
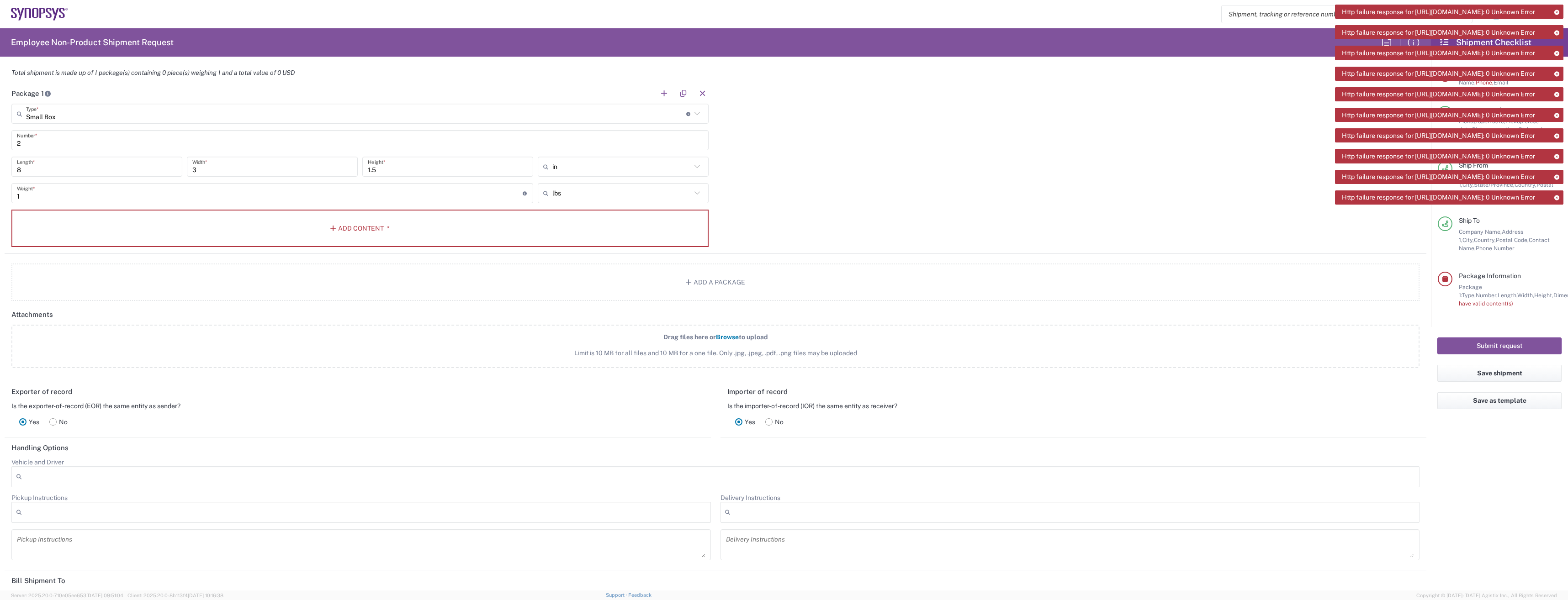
scroll to position [798, 0]
click at [365, 235] on button "Add Content *" at bounding box center [360, 228] width 697 height 38
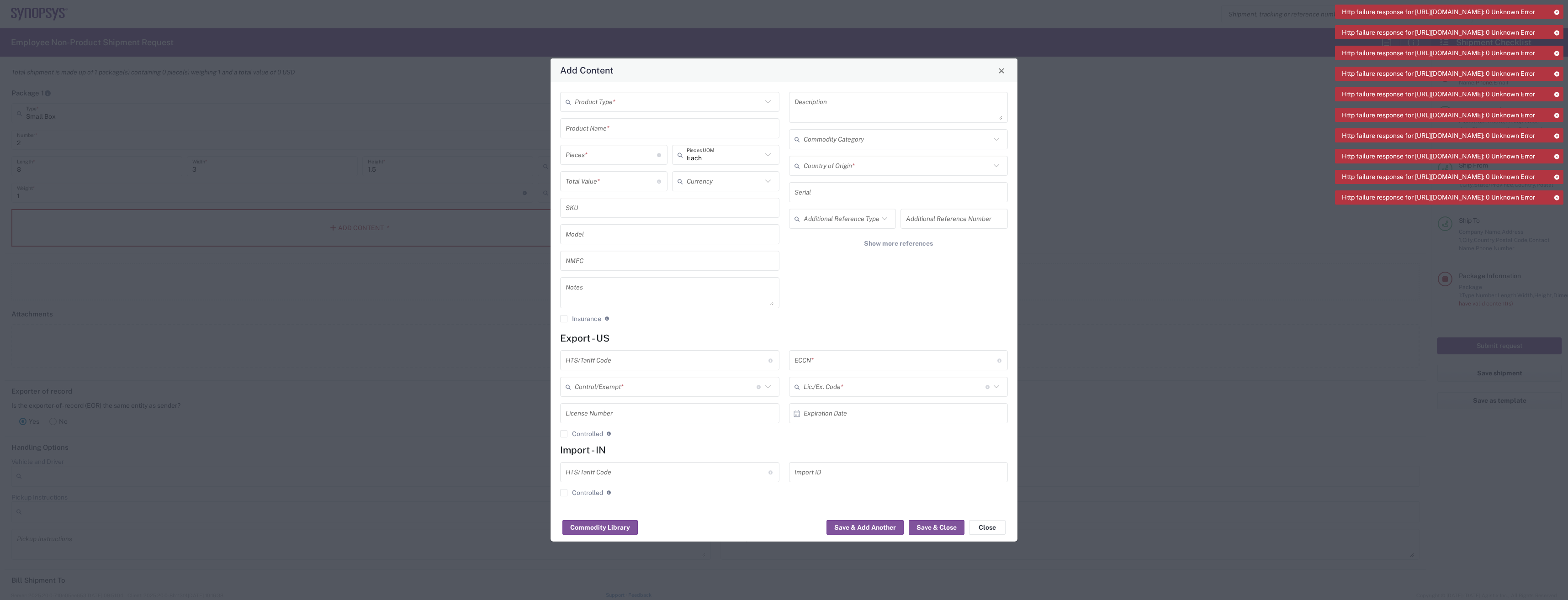
click at [966, 365] on input "text" at bounding box center [895, 360] width 203 height 16
click at [998, 388] on div "Lic./Ex. Code * License type for shipping controlled goods or the EEI filing ex…" at bounding box center [898, 386] width 219 height 20
click at [936, 290] on div "Description Commodity Category Country of Origin * Serial Additional Reference …" at bounding box center [898, 211] width 229 height 237
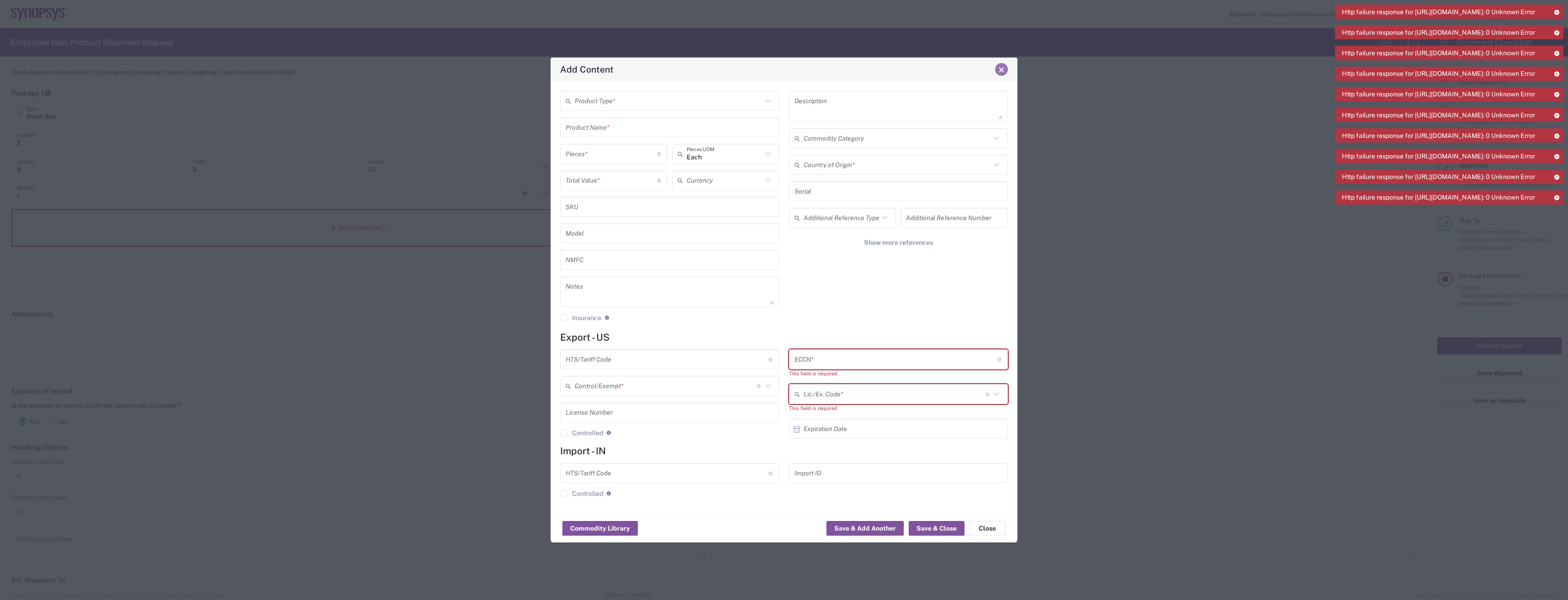
click at [999, 67] on span "Close" at bounding box center [1001, 70] width 7 height 7
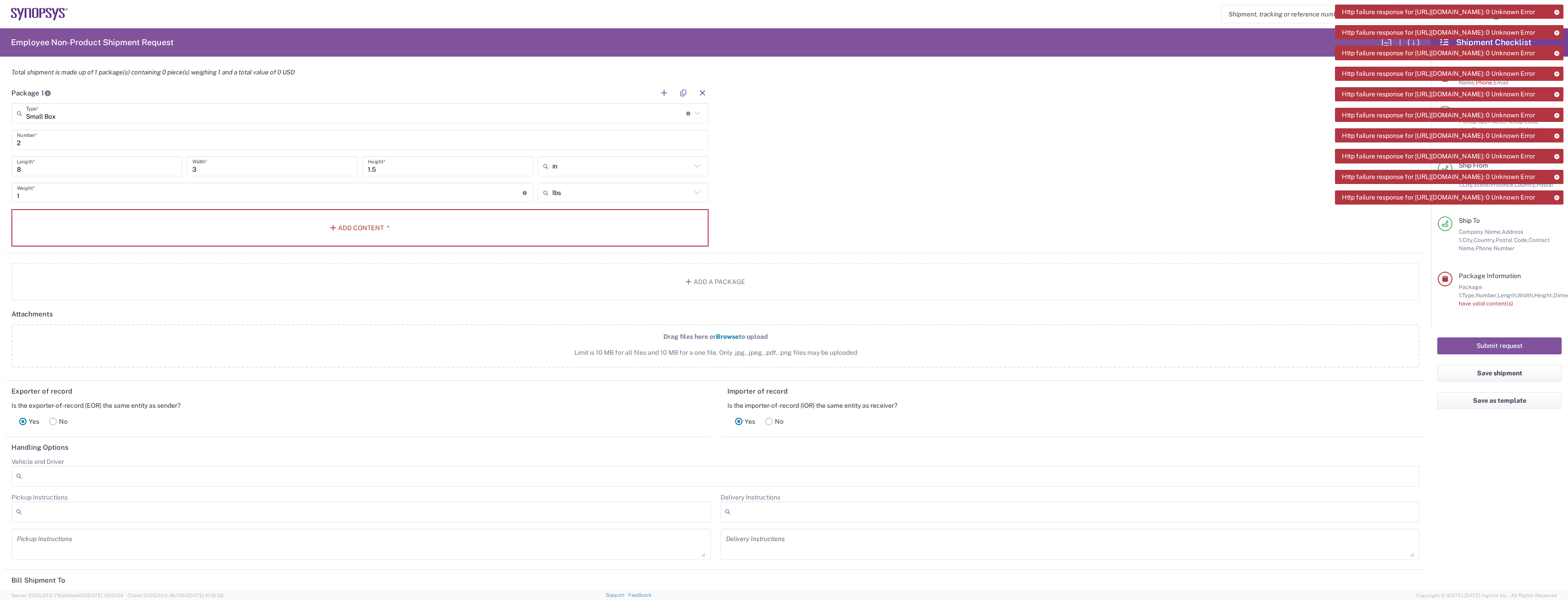
click at [979, 183] on div "Package 1 Small Box Type * Material used to package goods Bale(s) Basket(s) Bol…" at bounding box center [716, 168] width 1422 height 171
click at [1558, 12] on icon at bounding box center [1556, 12] width 7 height 5
click at [1558, 30] on icon at bounding box center [1556, 33] width 7 height 5
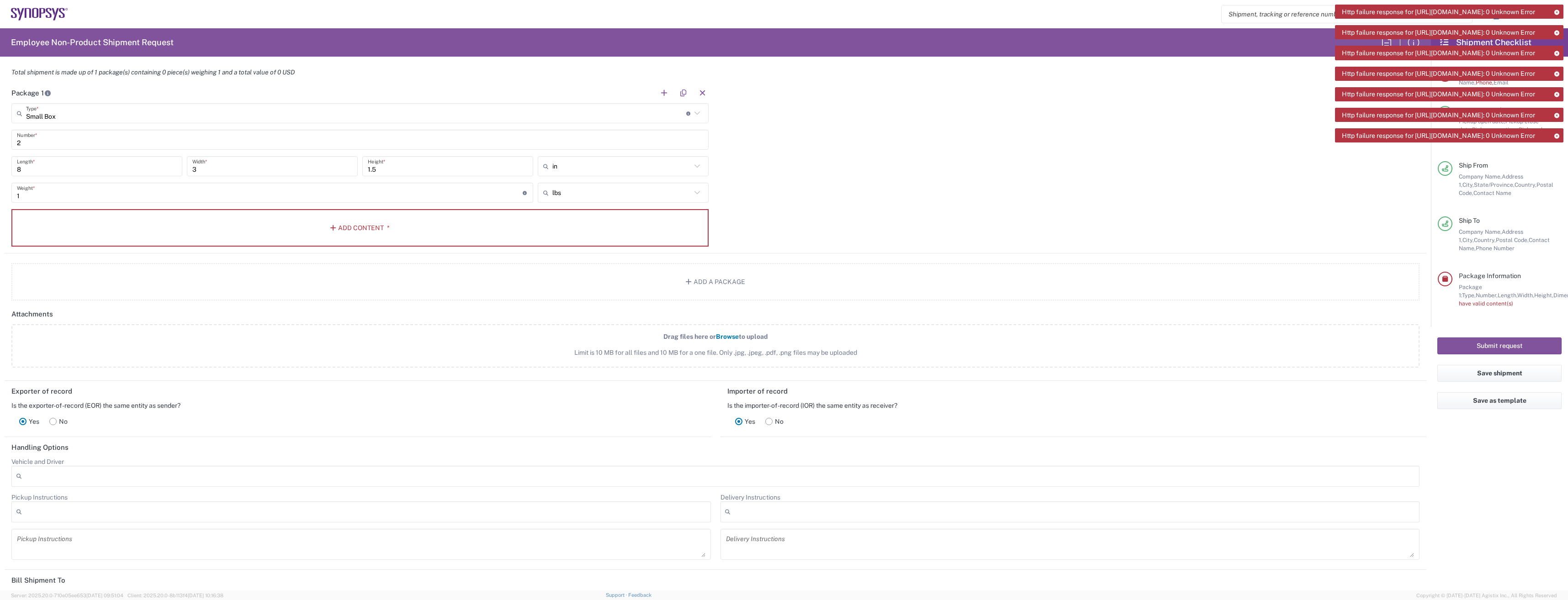
click at [1558, 12] on icon at bounding box center [1556, 12] width 7 height 5
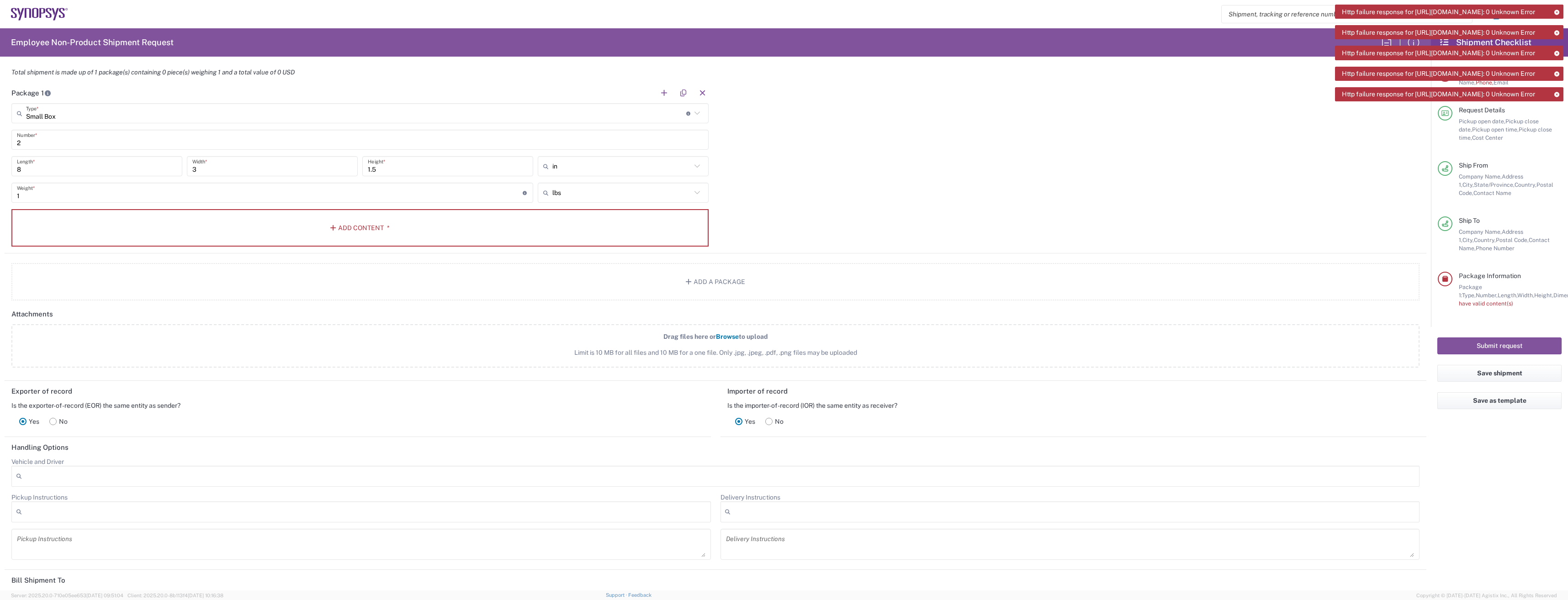
click at [1558, 12] on icon at bounding box center [1556, 12] width 7 height 5
click at [1558, 30] on icon at bounding box center [1556, 33] width 7 height 5
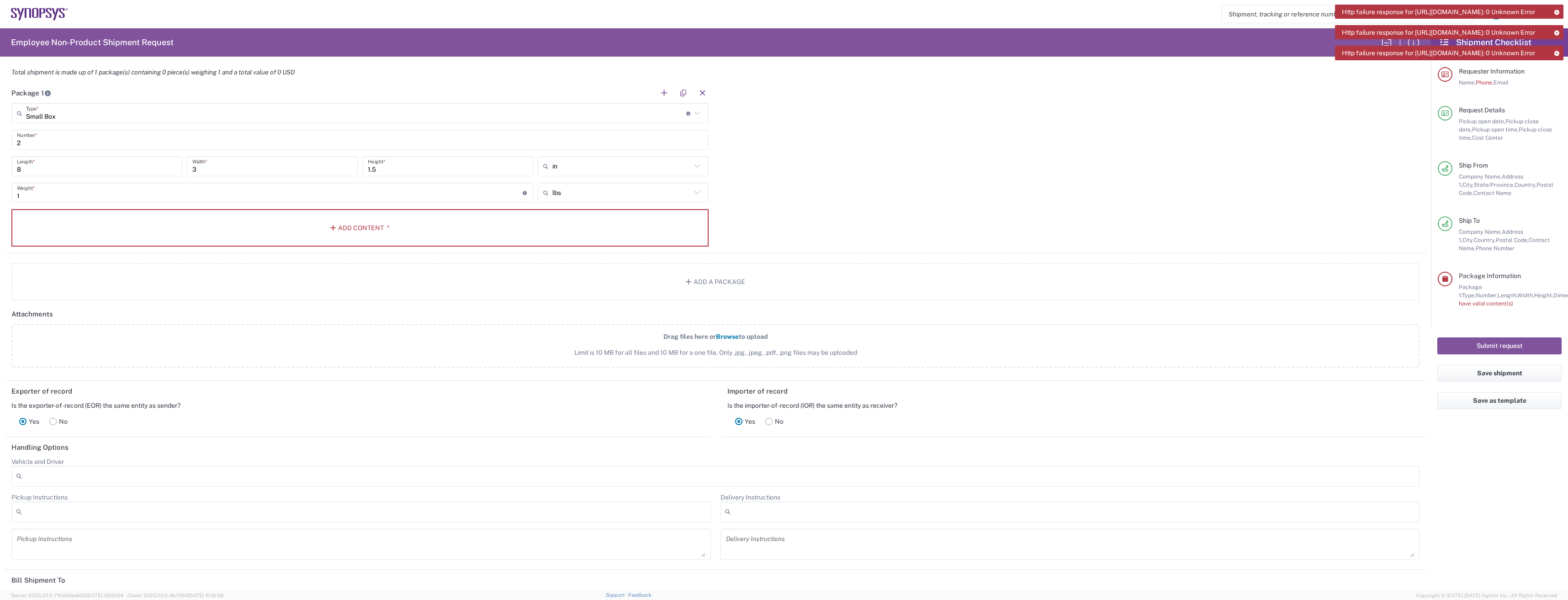
click at [1558, 12] on icon at bounding box center [1556, 12] width 7 height 5
click at [1558, 12] on button "button" at bounding box center [1550, 14] width 22 height 22
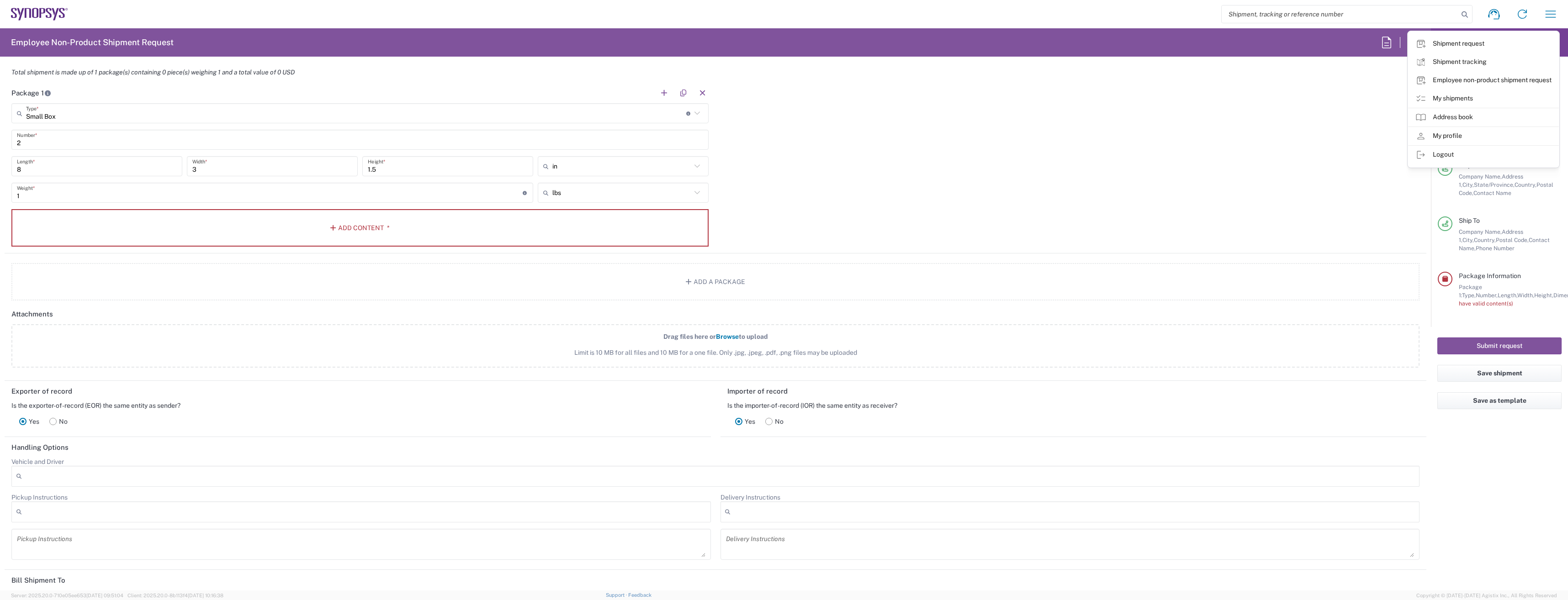
click at [1558, 12] on button "button" at bounding box center [1550, 14] width 22 height 22
click at [1468, 44] on link "Shipment request" at bounding box center [1483, 44] width 151 height 18
